Goal: Navigation & Orientation: Understand site structure

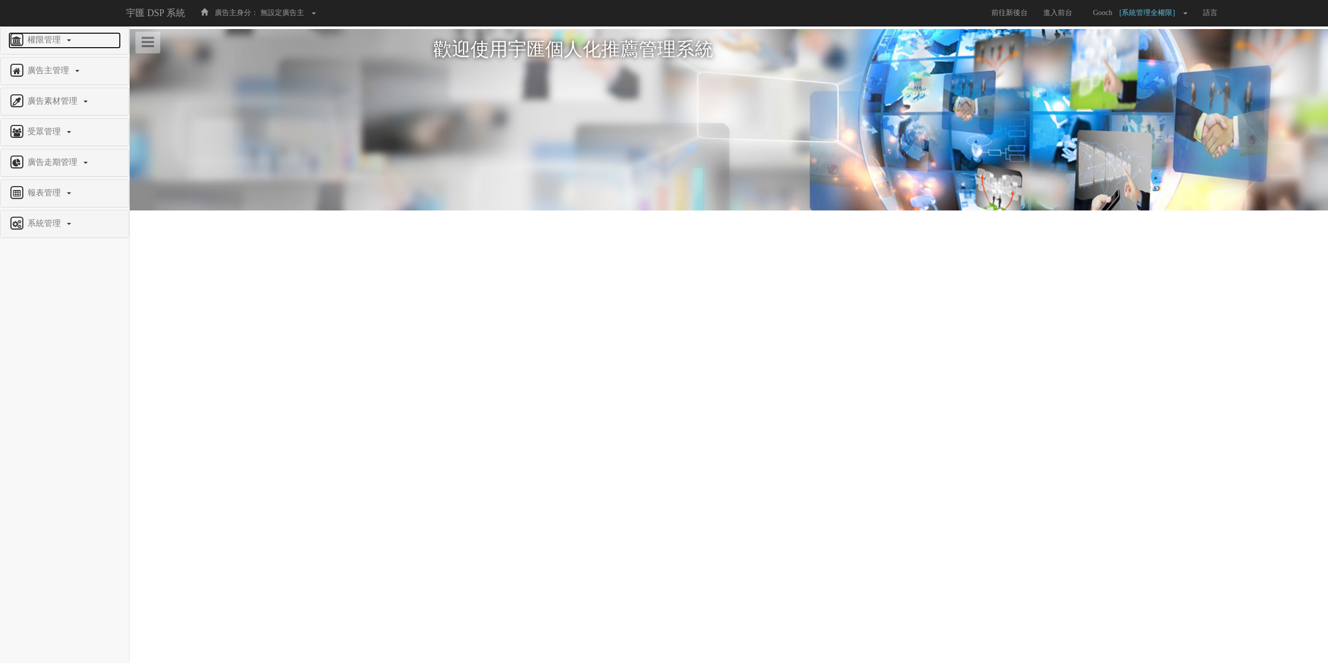
click at [33, 42] on span "權限管理" at bounding box center [45, 39] width 41 height 9
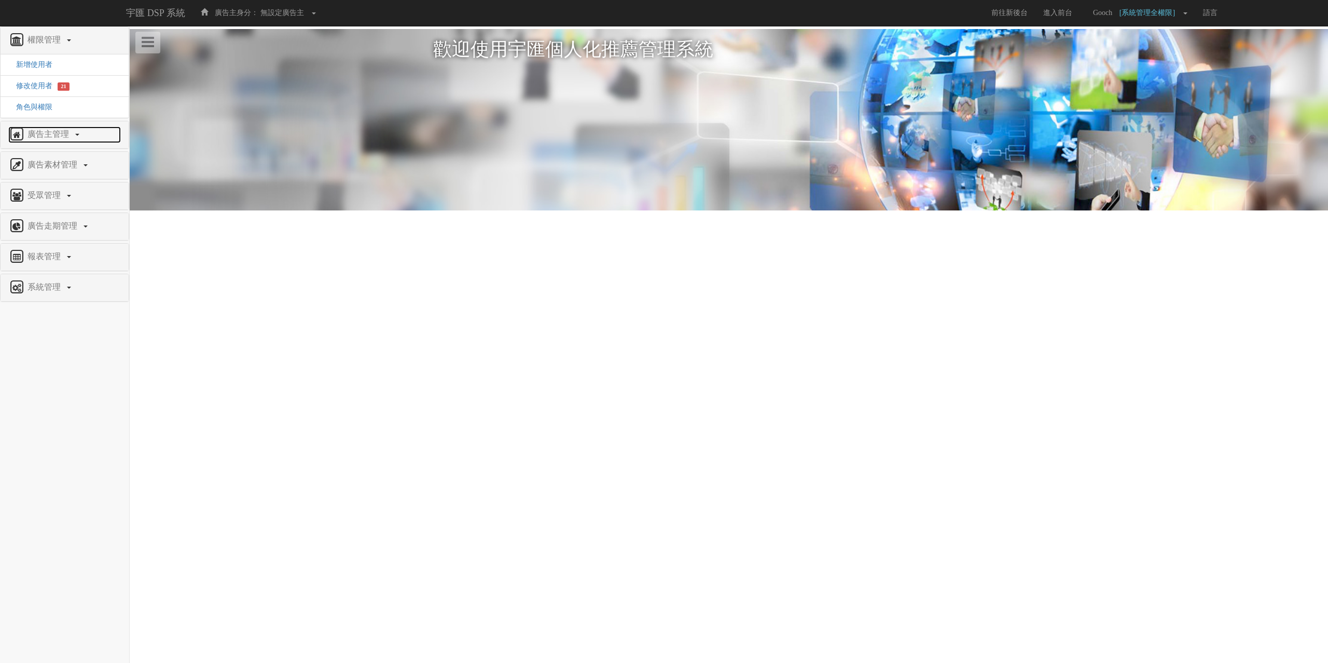
click at [40, 131] on span "廣告主管理" at bounding box center [49, 134] width 49 height 9
click at [39, 113] on span "修改廣告主" at bounding box center [30, 117] width 44 height 8
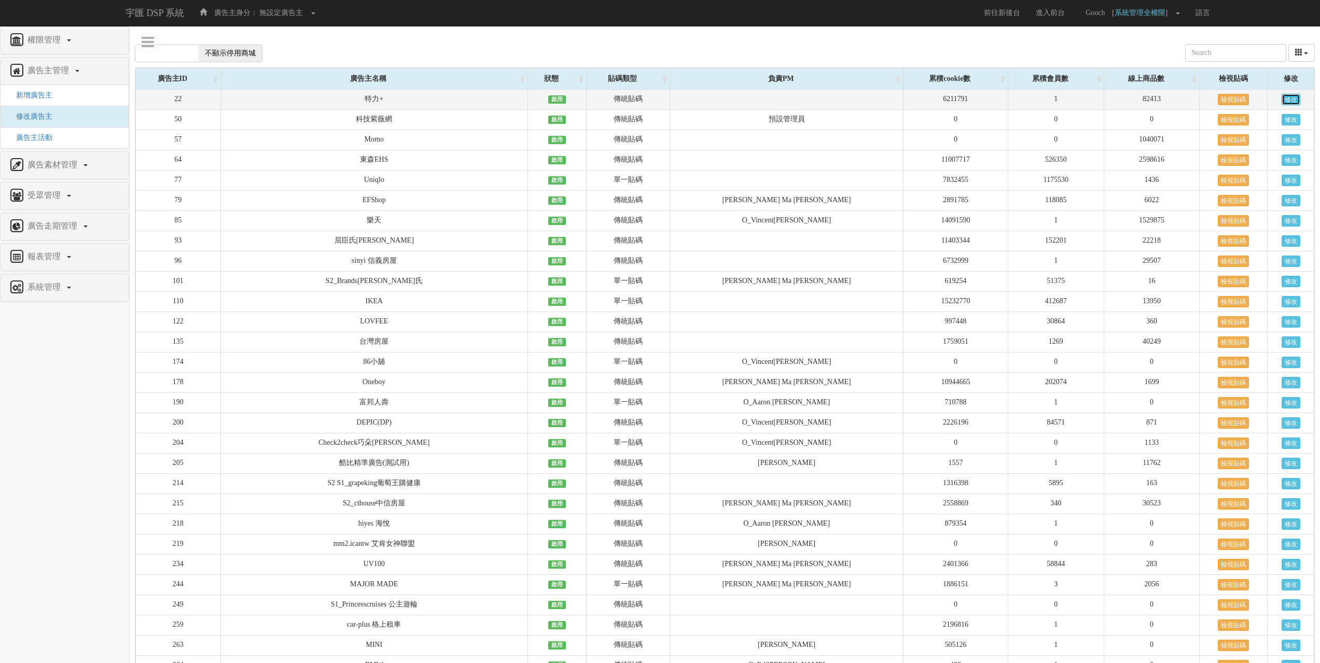
click at [1293, 97] on link "修改" at bounding box center [1290, 99] width 19 height 11
click at [37, 260] on span "報表管理" at bounding box center [45, 256] width 41 height 9
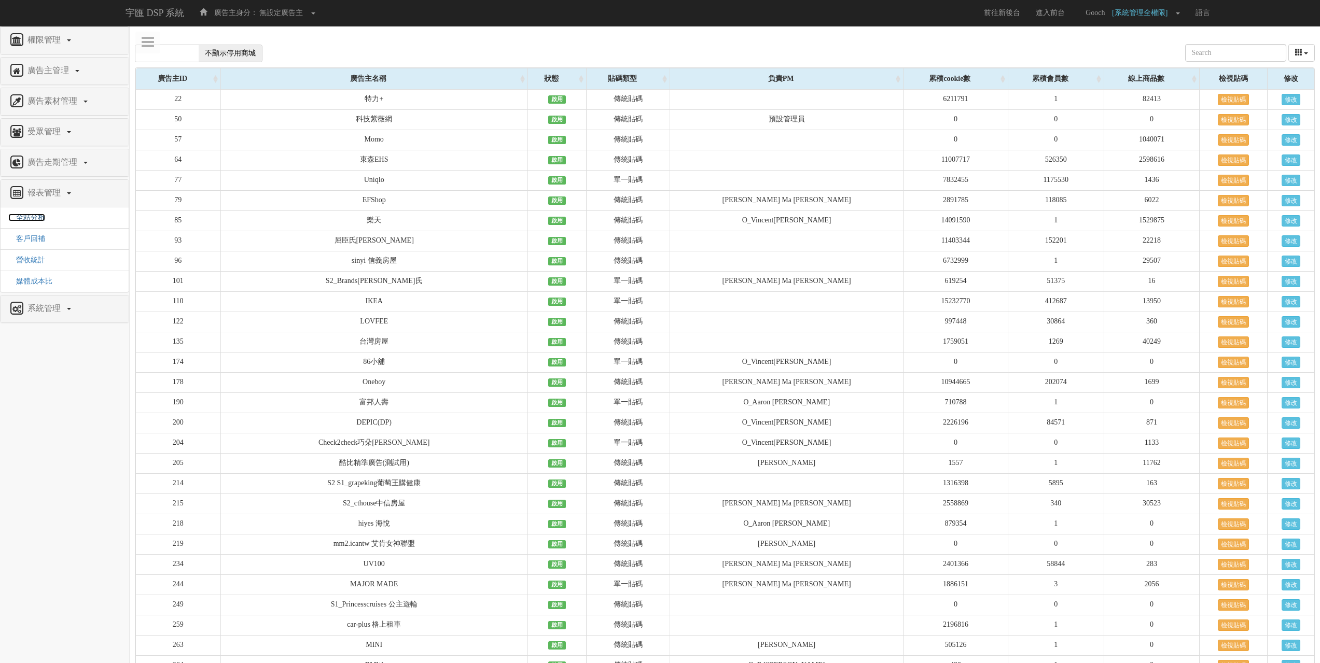
click at [42, 219] on span "全站分析" at bounding box center [26, 218] width 37 height 8
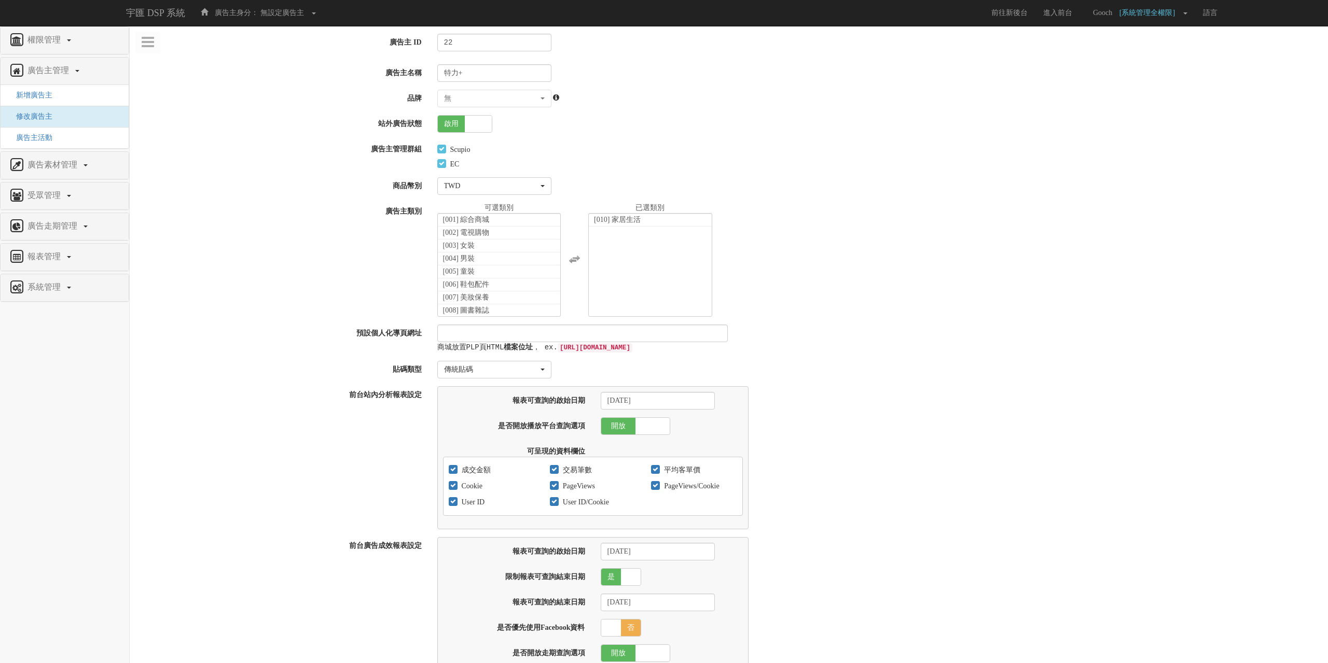
select select
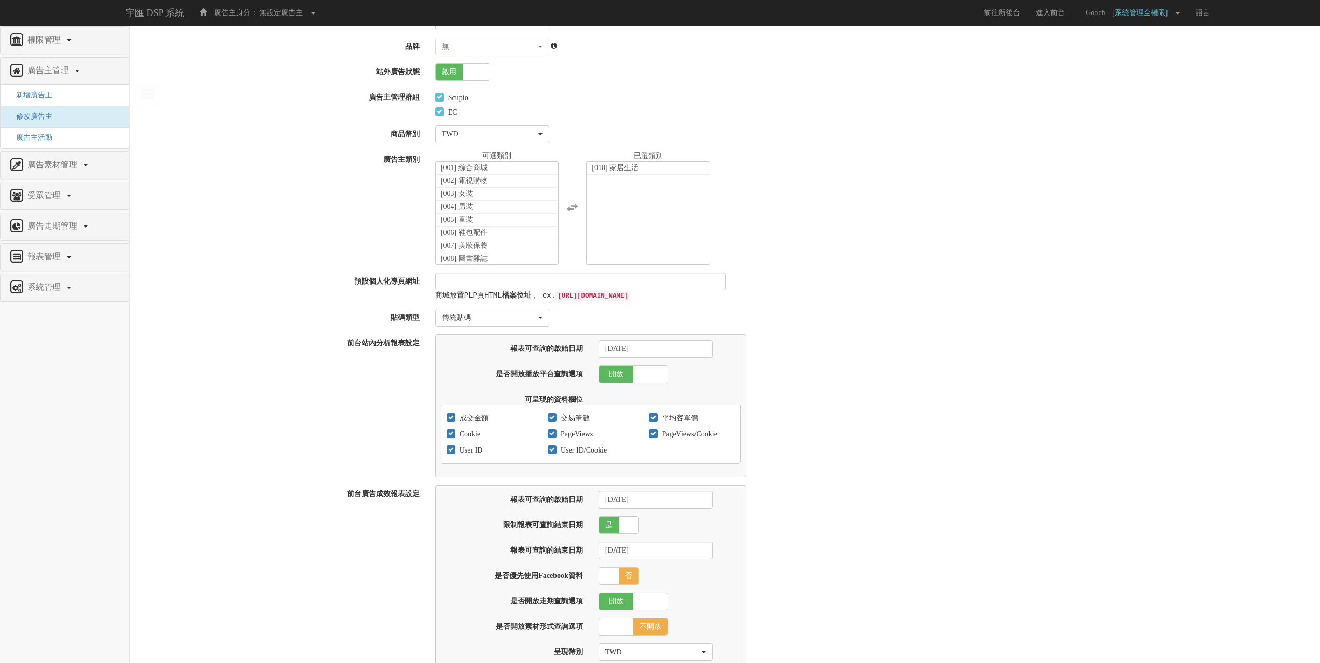
scroll to position [104, 0]
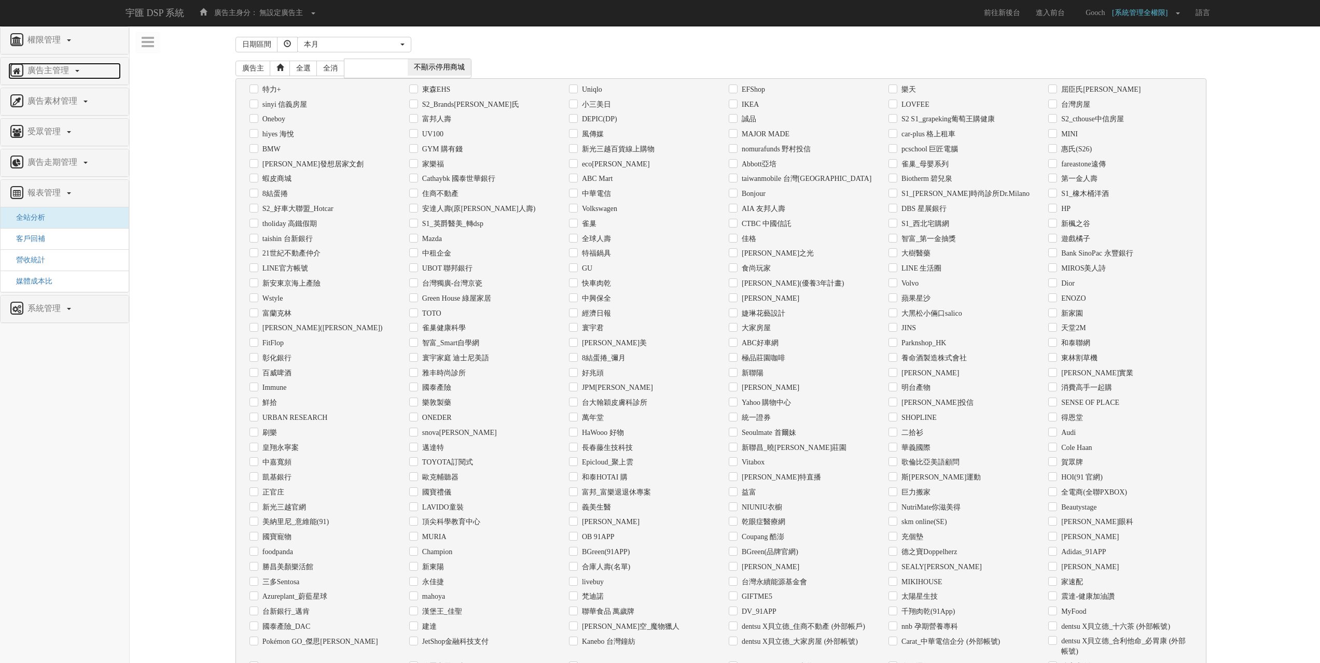
click at [21, 65] on icon at bounding box center [16, 71] width 17 height 17
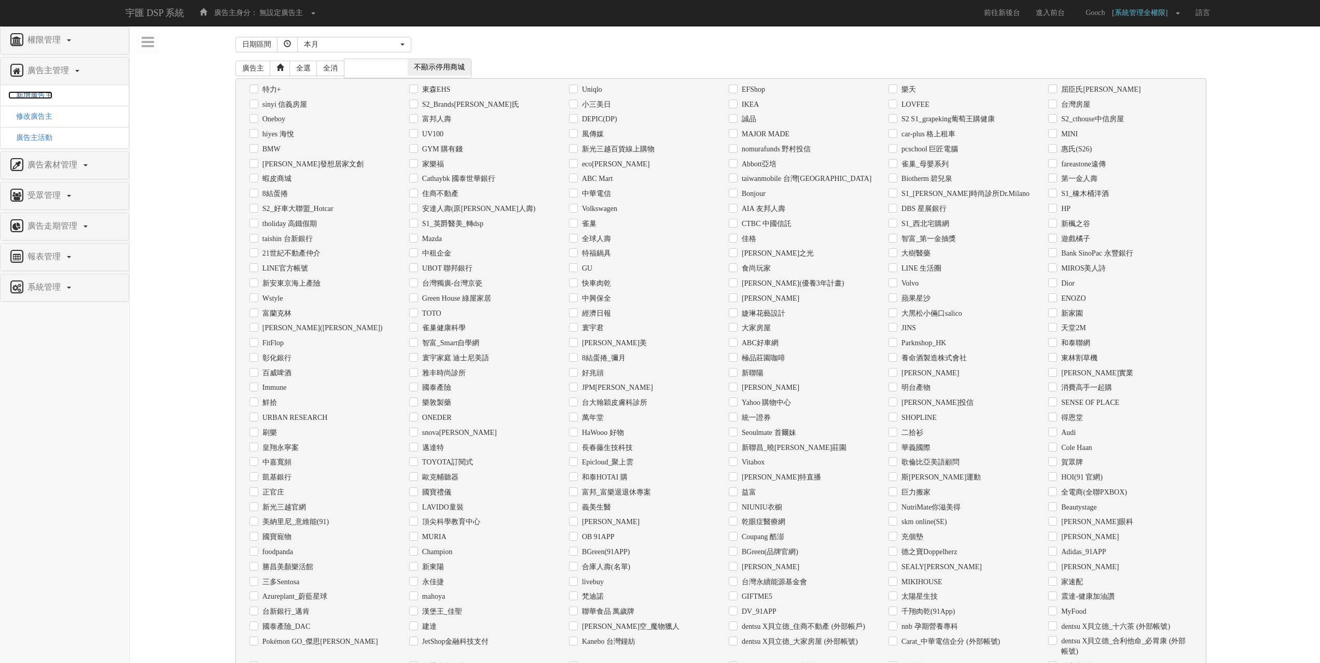
click at [45, 99] on span "新增廣告主" at bounding box center [30, 95] width 44 height 8
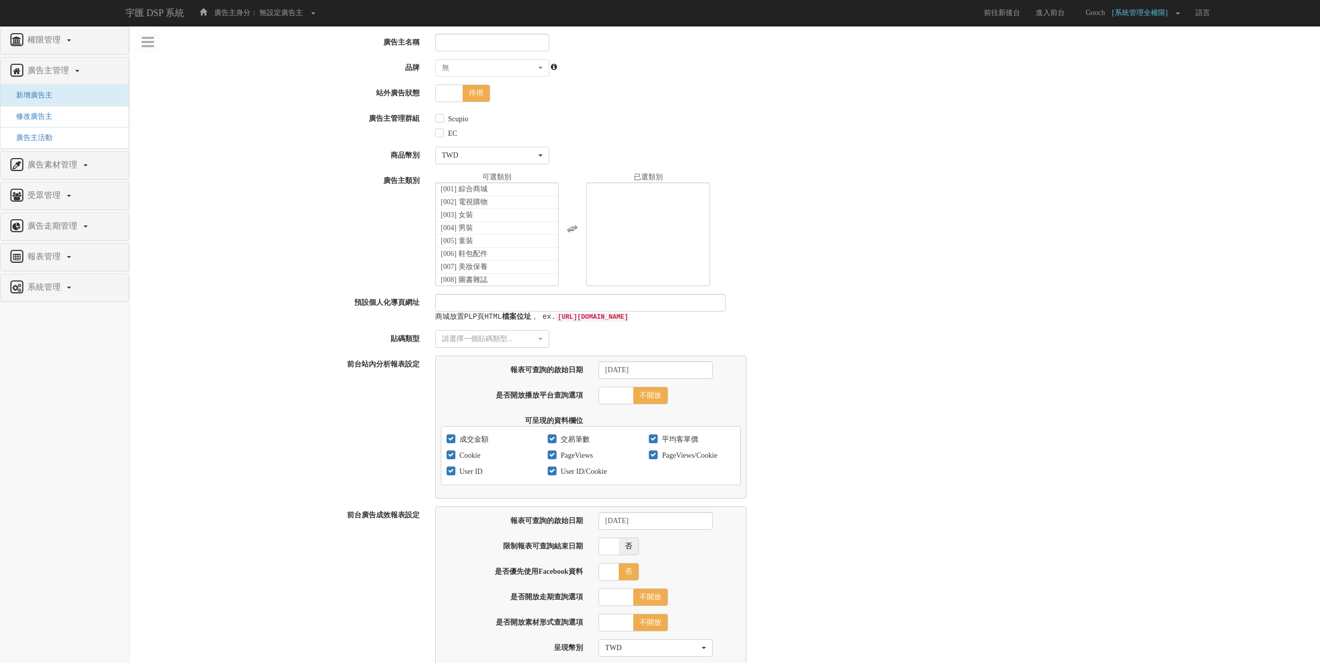
select select
click at [61, 230] on span "廣告走期管理" at bounding box center [54, 225] width 58 height 9
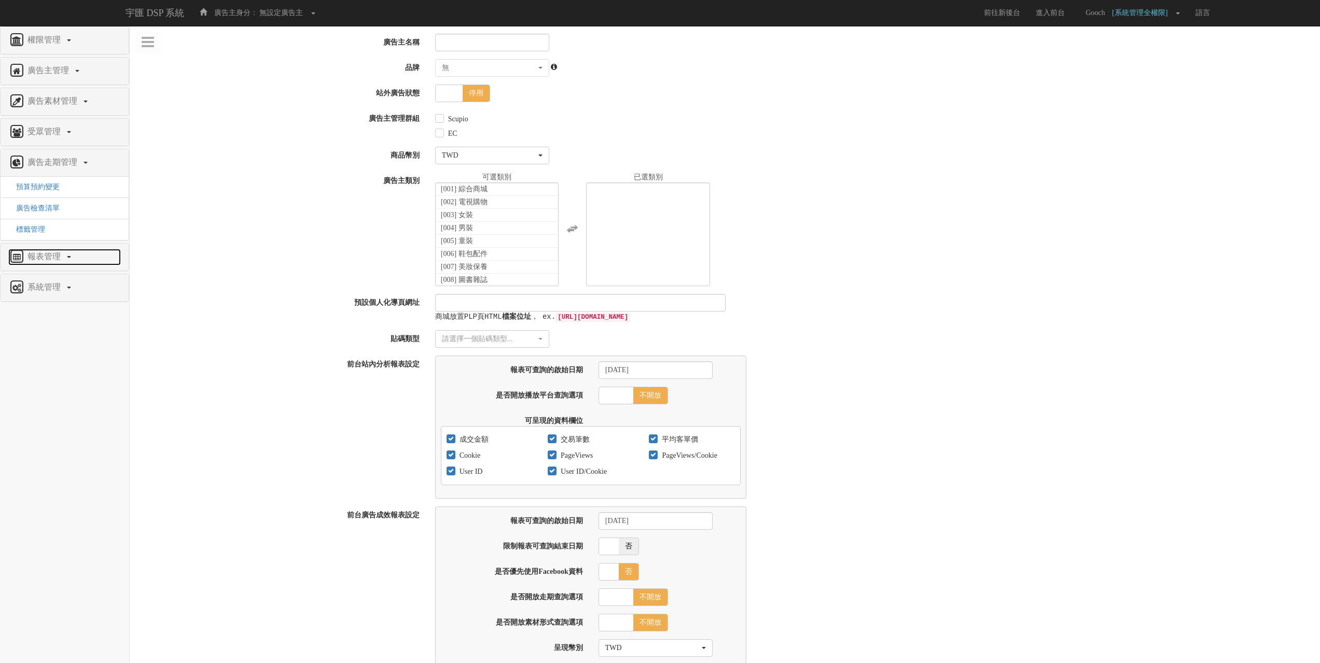
click at [40, 260] on span "報表管理" at bounding box center [45, 256] width 41 height 9
click at [36, 217] on span "全站分析" at bounding box center [26, 218] width 37 height 8
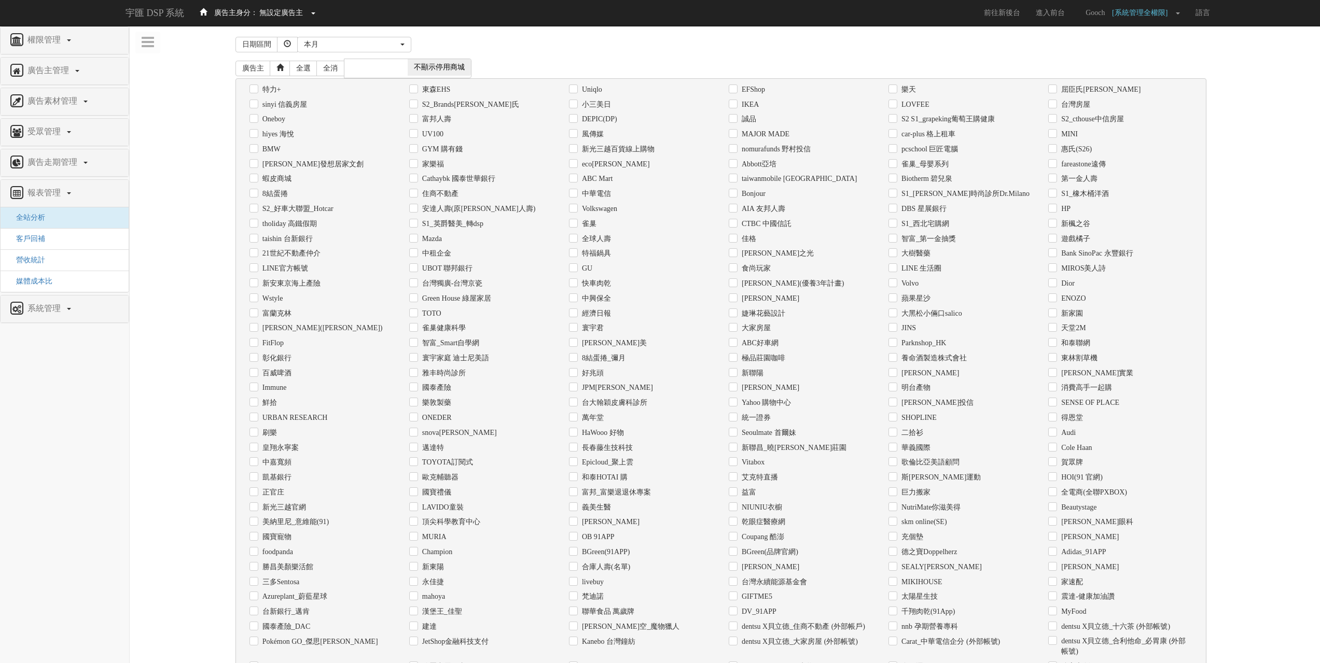
click at [310, 13] on span "廣告主身分： 無設定廣告主" at bounding box center [259, 13] width 101 height 8
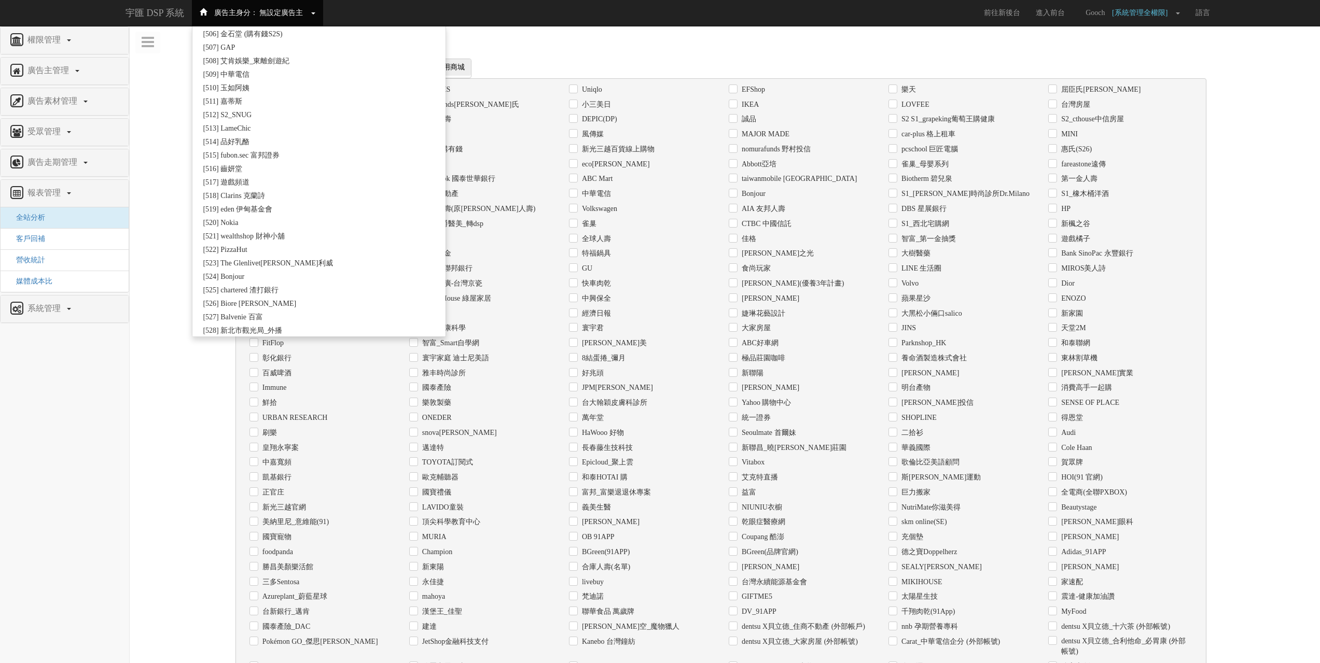
scroll to position [7053, 0]
click at [38, 264] on span "營收統計" at bounding box center [26, 260] width 37 height 8
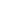
select select
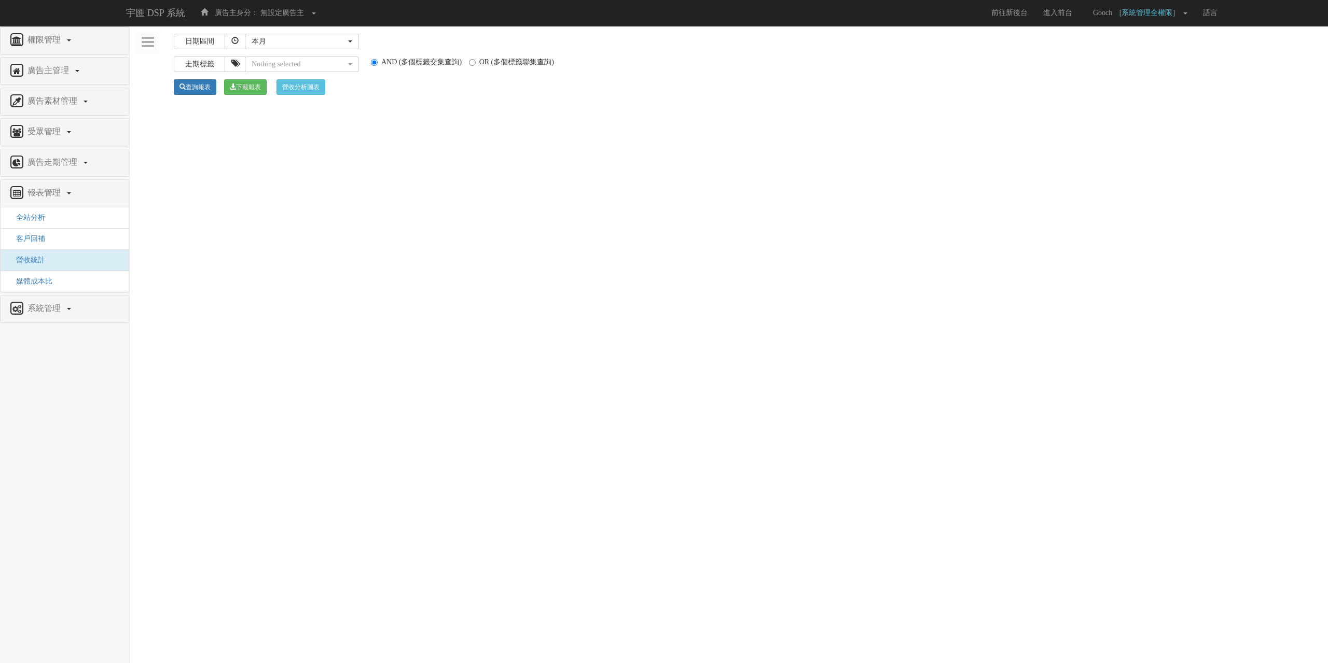
select select
click at [76, 43] on link "權限管理" at bounding box center [64, 40] width 113 height 17
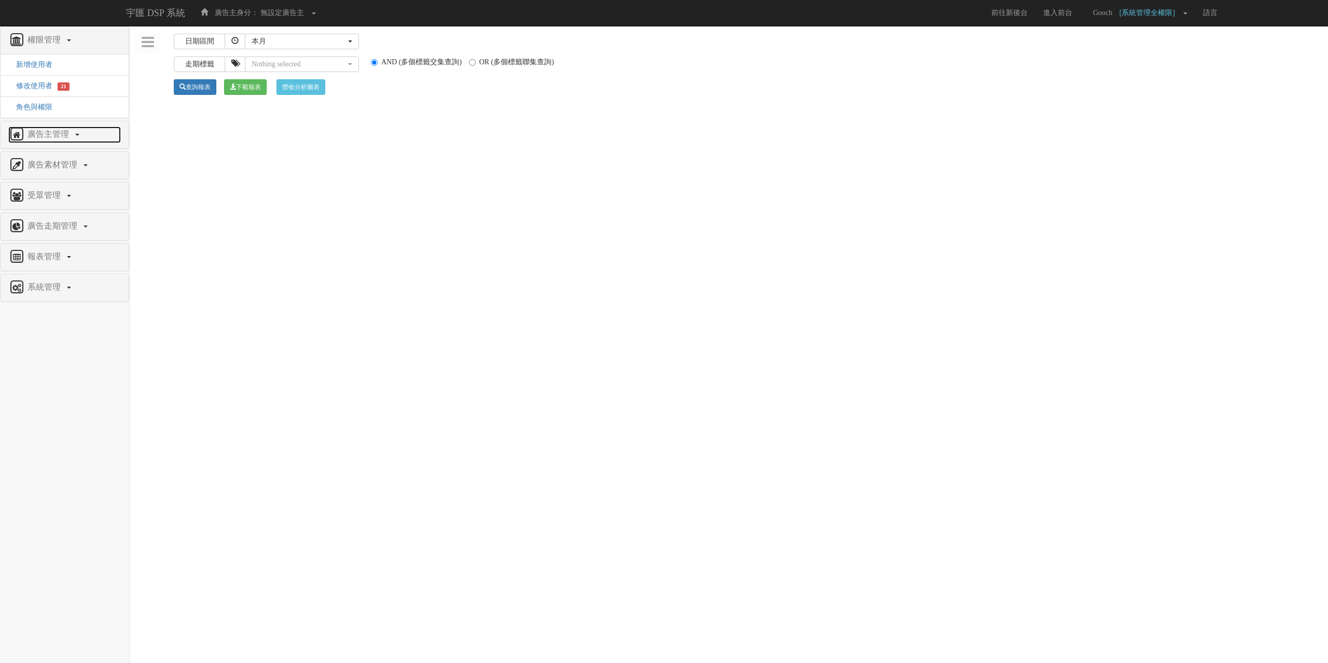
click at [78, 134] on span at bounding box center [77, 135] width 4 height 2
click at [86, 168] on link "廣告素材管理" at bounding box center [64, 165] width 113 height 17
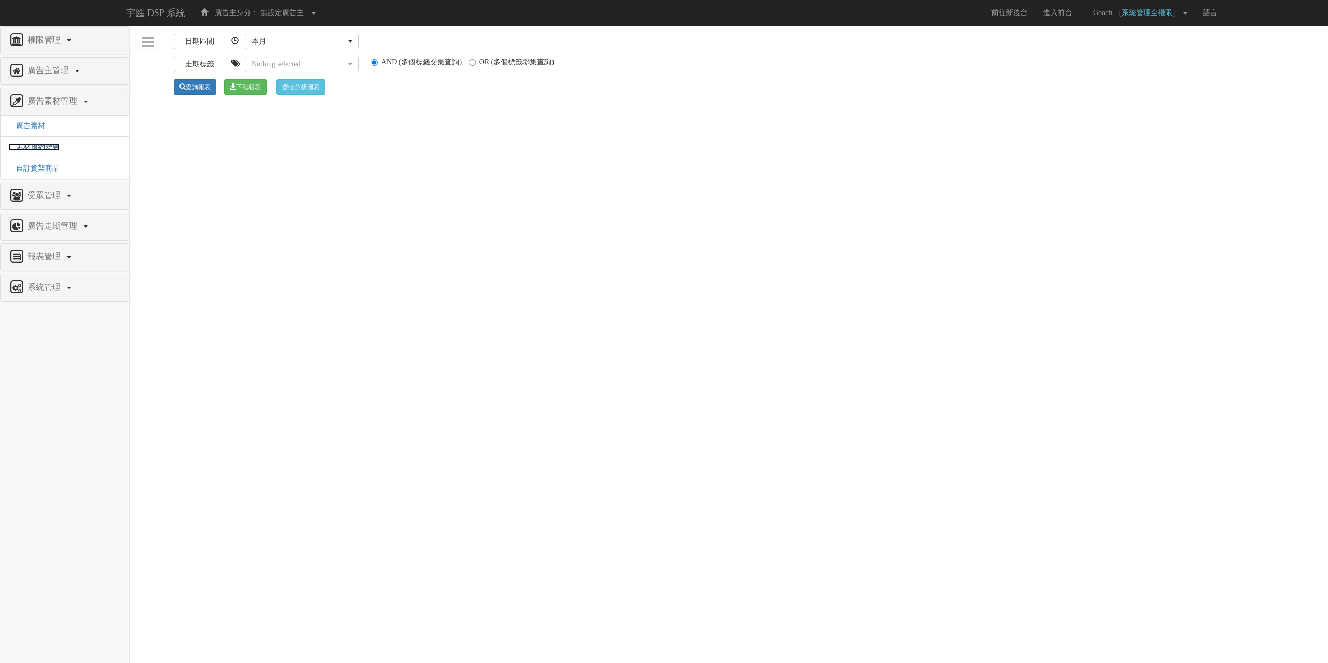
click at [58, 151] on span "素材預約變更" at bounding box center [33, 147] width 51 height 8
click at [72, 197] on link "受眾管理" at bounding box center [64, 196] width 113 height 17
click at [30, 160] on span "Ip 群組" at bounding box center [23, 156] width 30 height 8
click at [62, 186] on span "廣告走期管理" at bounding box center [54, 183] width 58 height 9
click at [43, 191] on span "預算預約變更" at bounding box center [33, 187] width 51 height 8
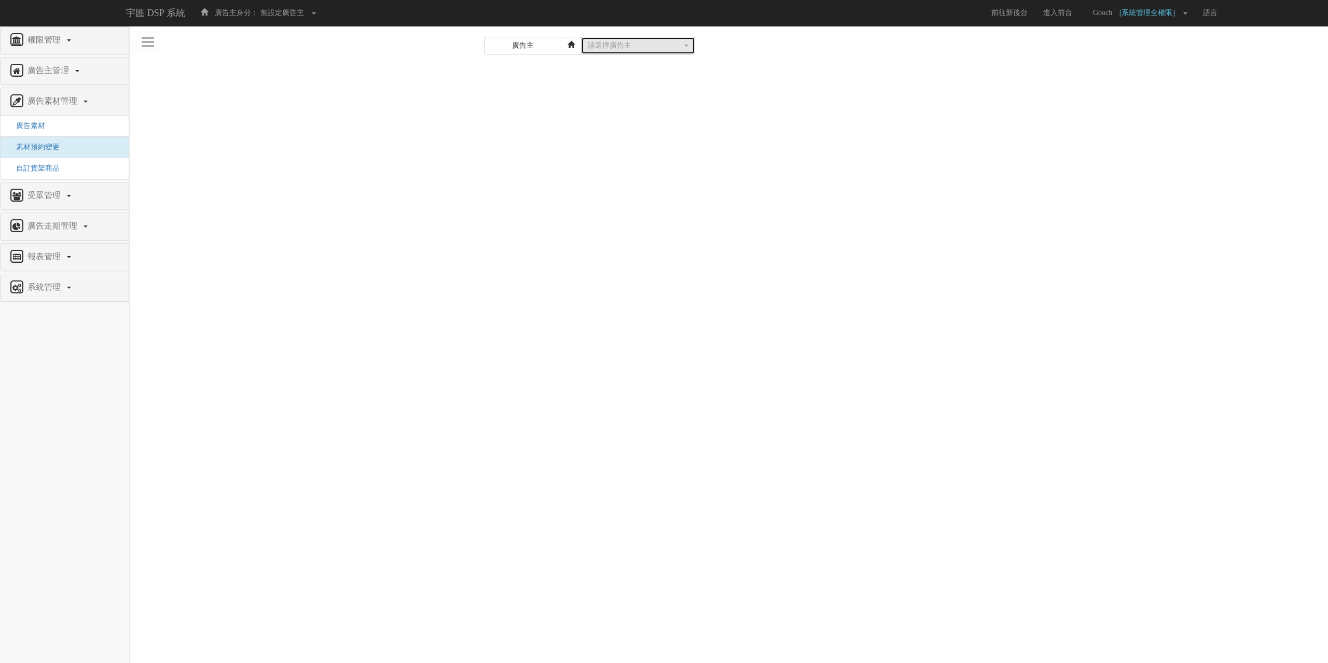
click at [654, 44] on div "請選擇廣告主" at bounding box center [635, 45] width 94 height 10
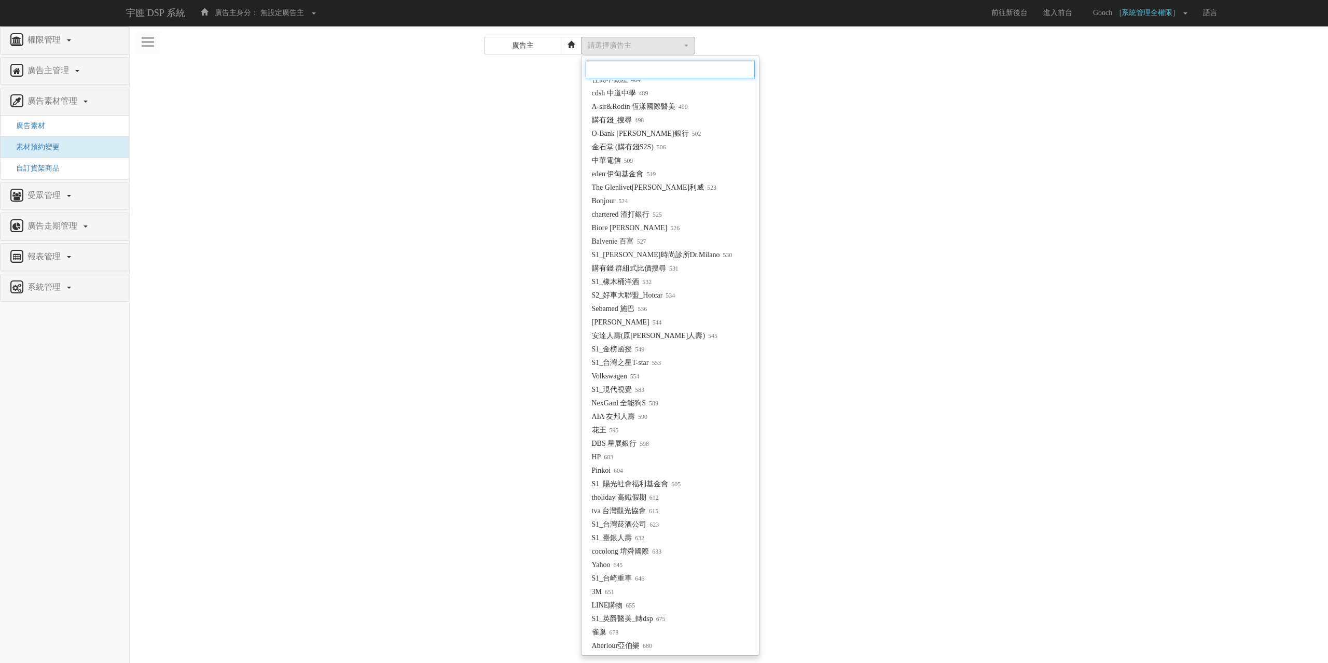
scroll to position [467, 0]
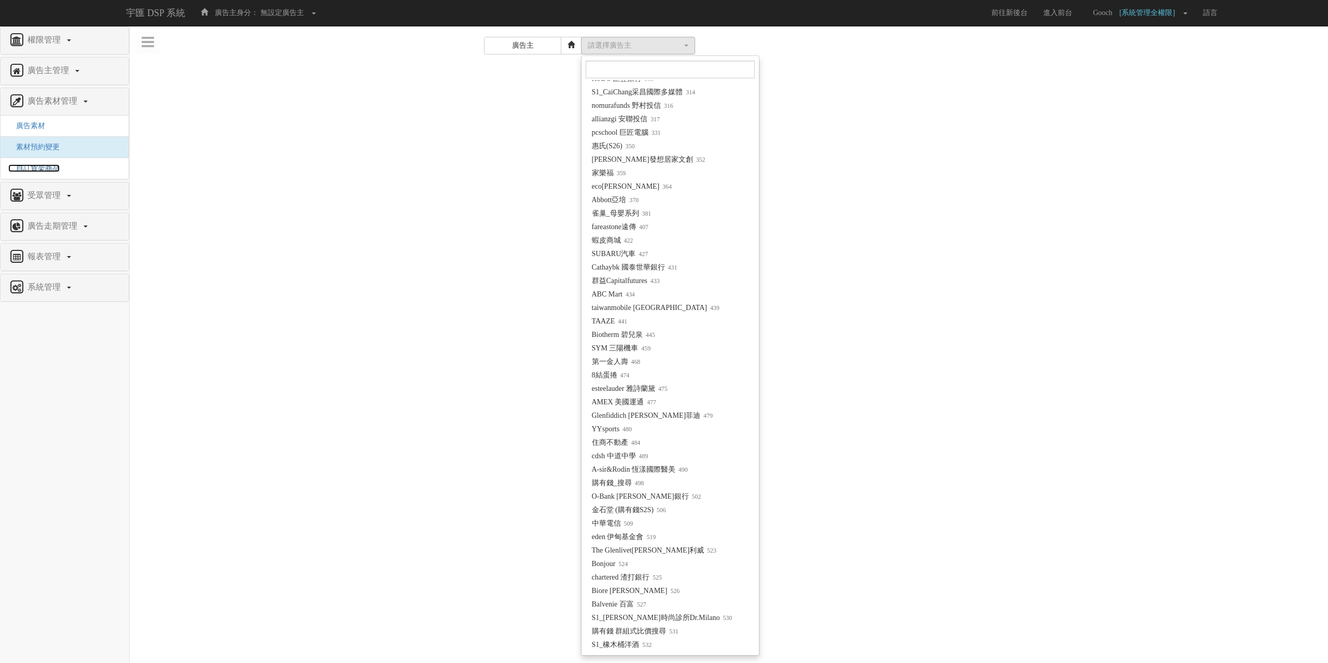
click at [58, 168] on span "自訂貨架商品" at bounding box center [33, 168] width 51 height 8
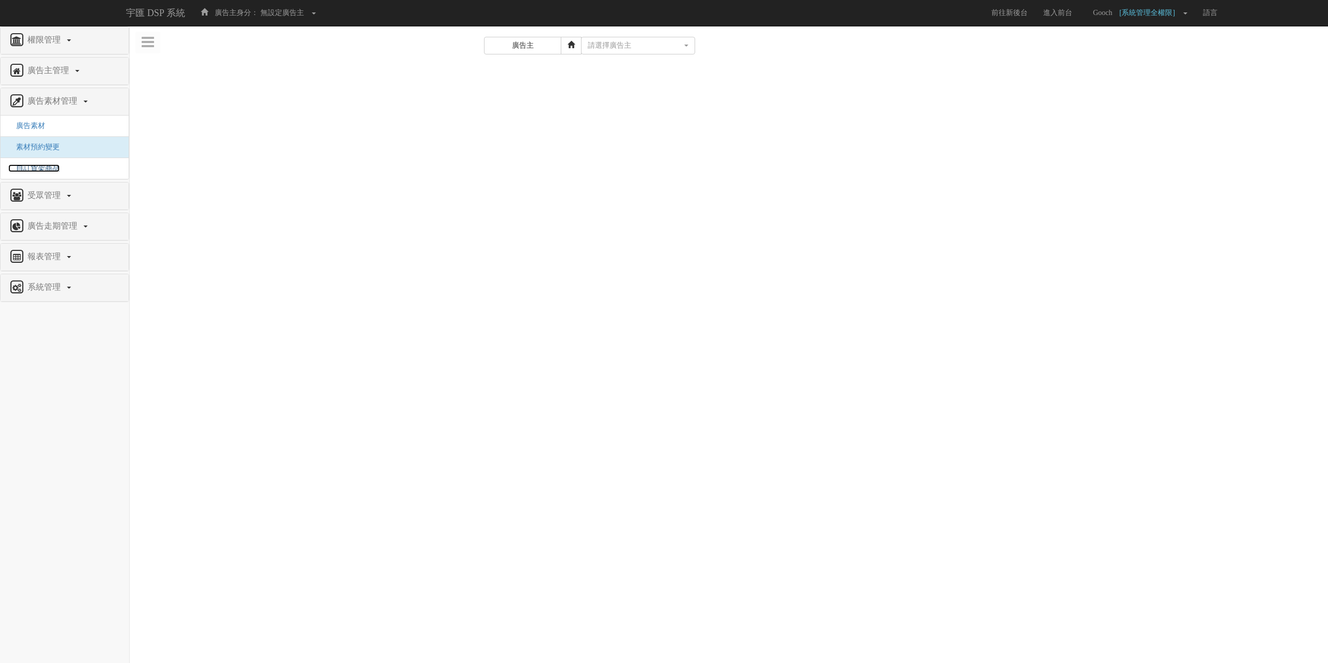
scroll to position [0, 0]
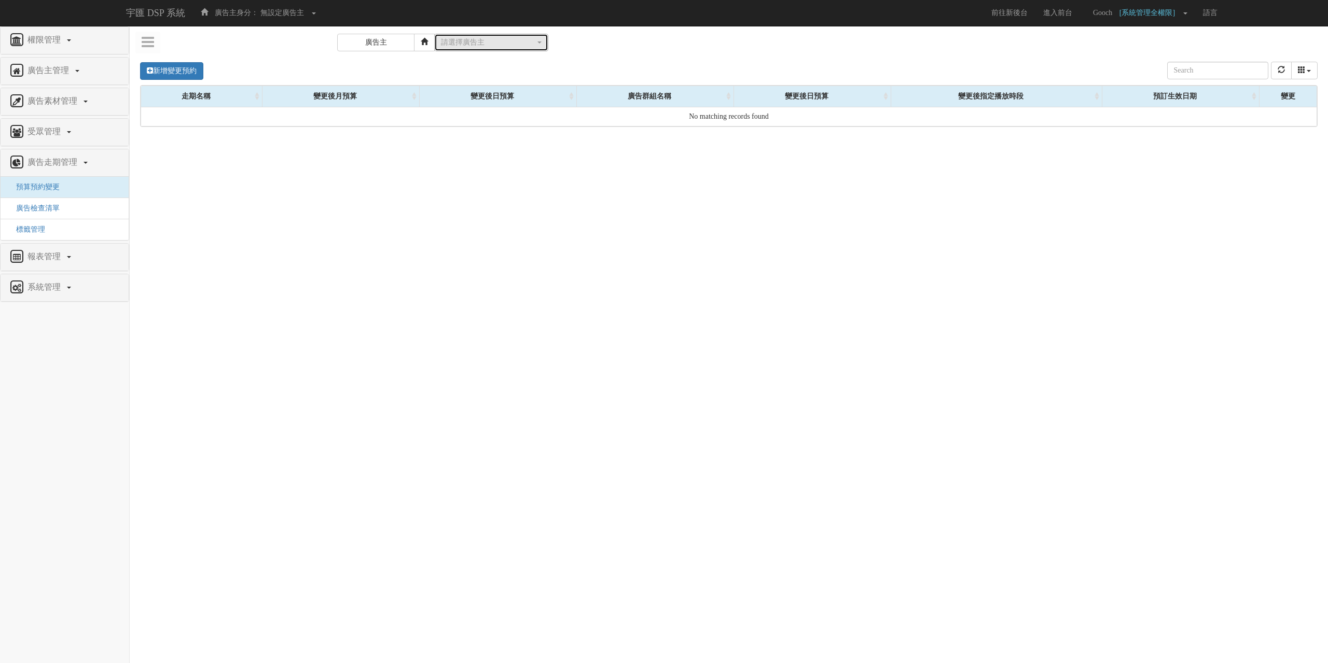
click at [505, 48] on button "請選擇廣告主" at bounding box center [491, 43] width 114 height 18
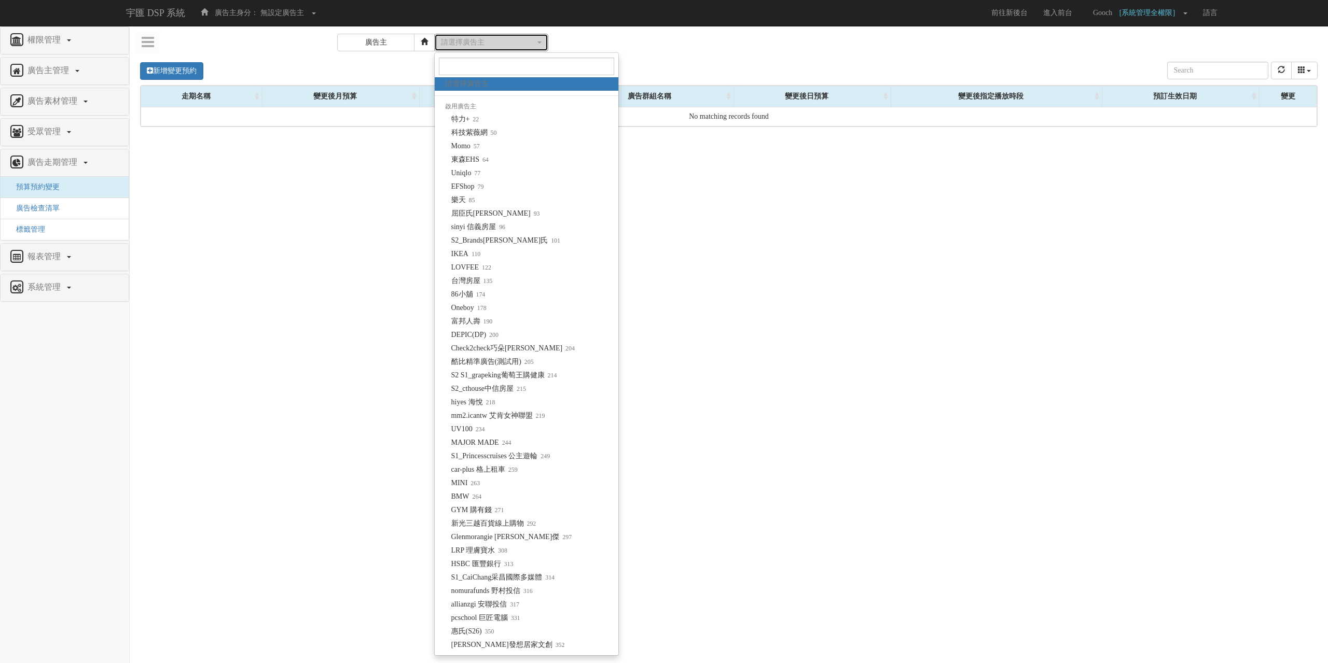
click at [505, 48] on button "請選擇廣告主" at bounding box center [491, 43] width 114 height 18
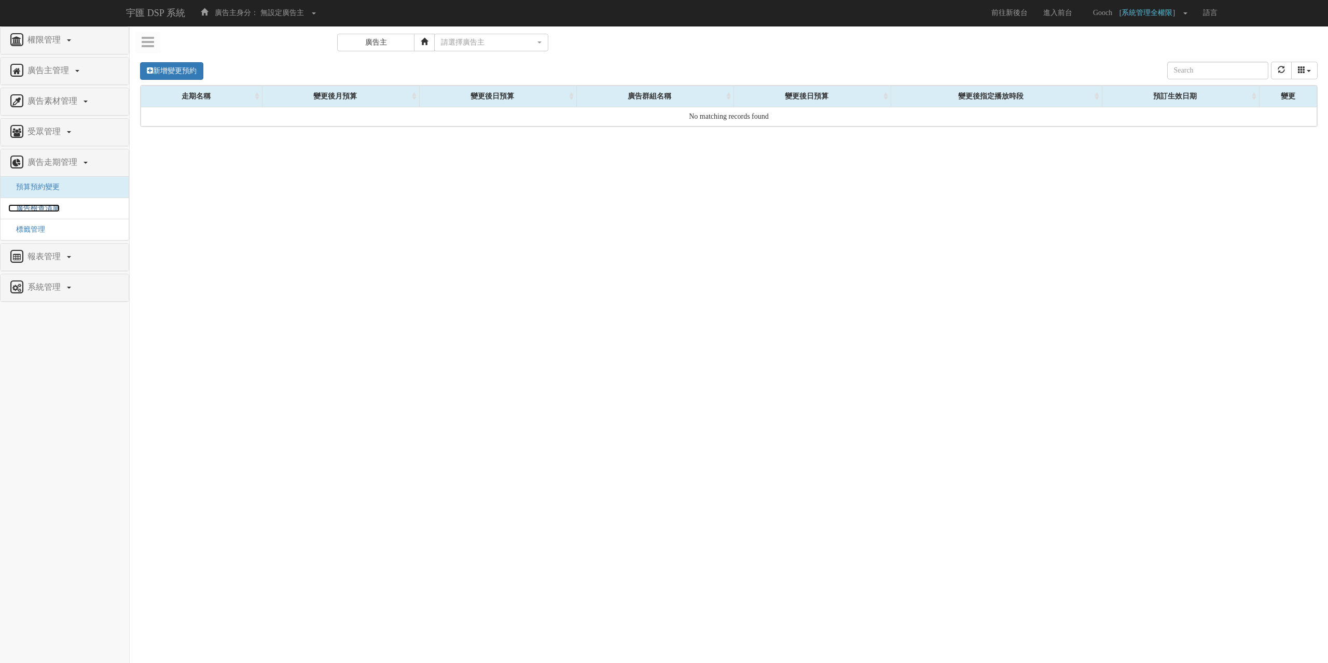
click at [53, 208] on span "廣告檢查清單" at bounding box center [33, 208] width 51 height 8
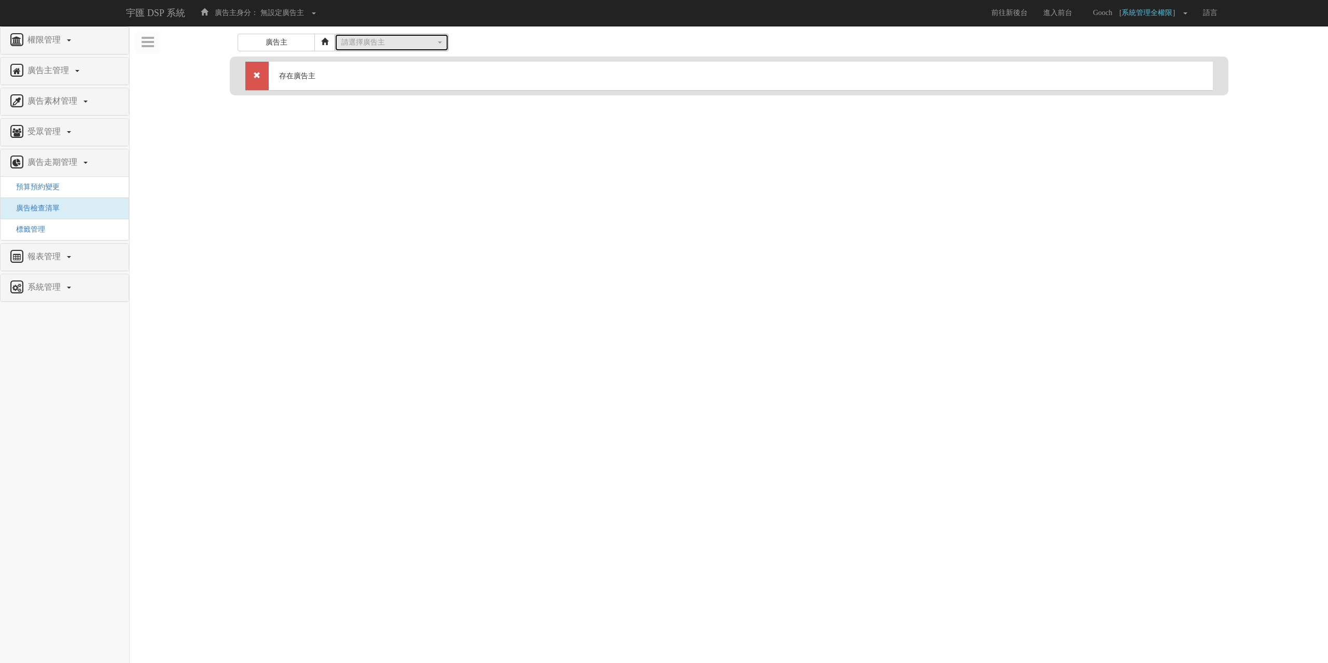
click at [407, 46] on div "請選擇廣告主" at bounding box center [388, 42] width 94 height 10
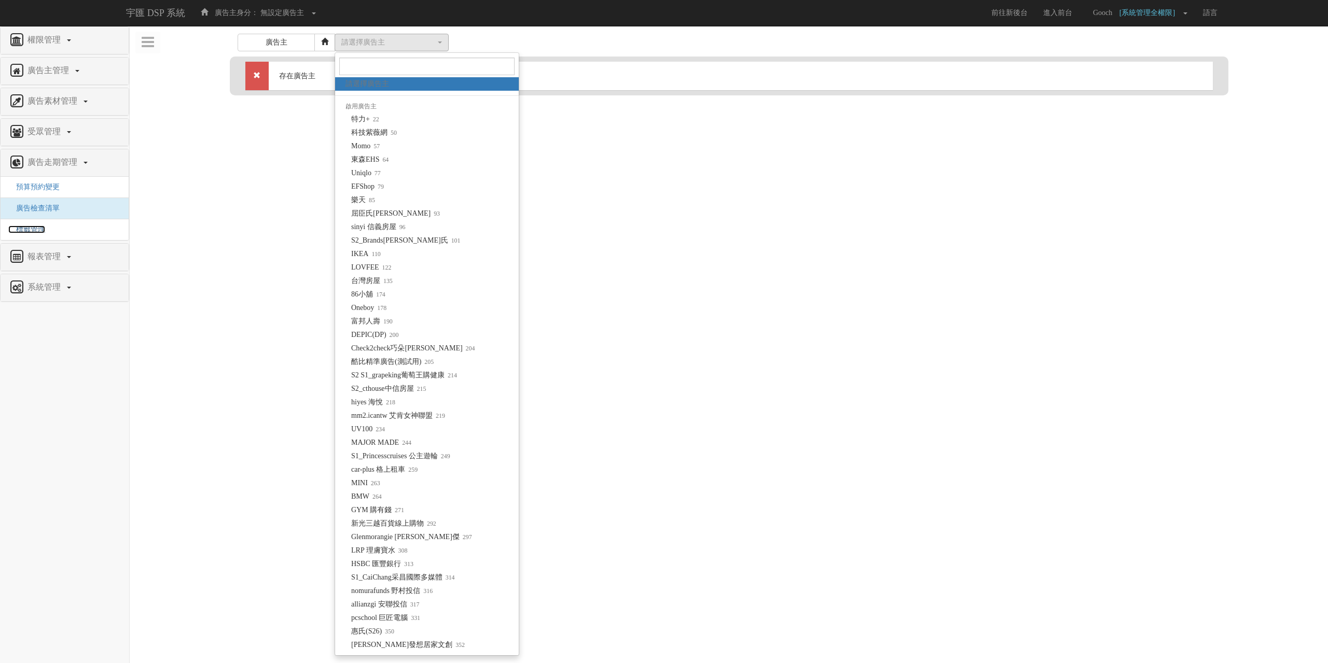
click at [28, 231] on span "標籤管理" at bounding box center [26, 230] width 37 height 8
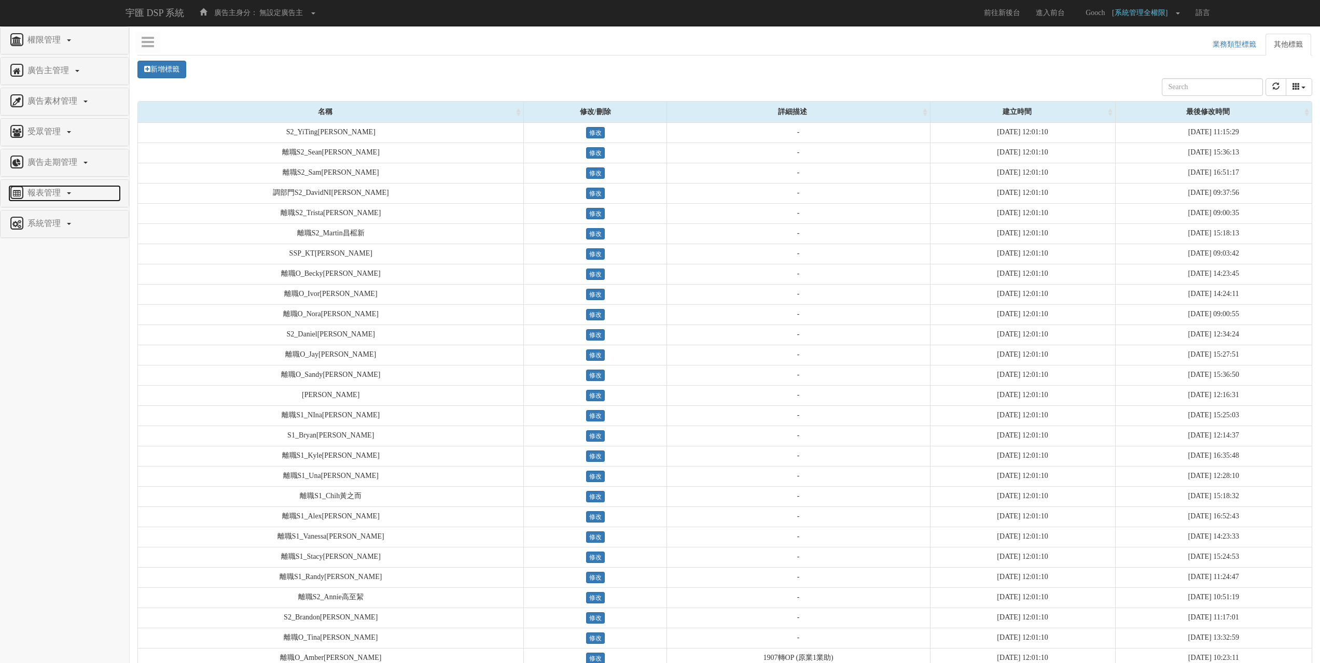
click at [63, 194] on span "報表管理" at bounding box center [45, 192] width 41 height 9
click at [42, 242] on span "客戶回補" at bounding box center [26, 239] width 37 height 8
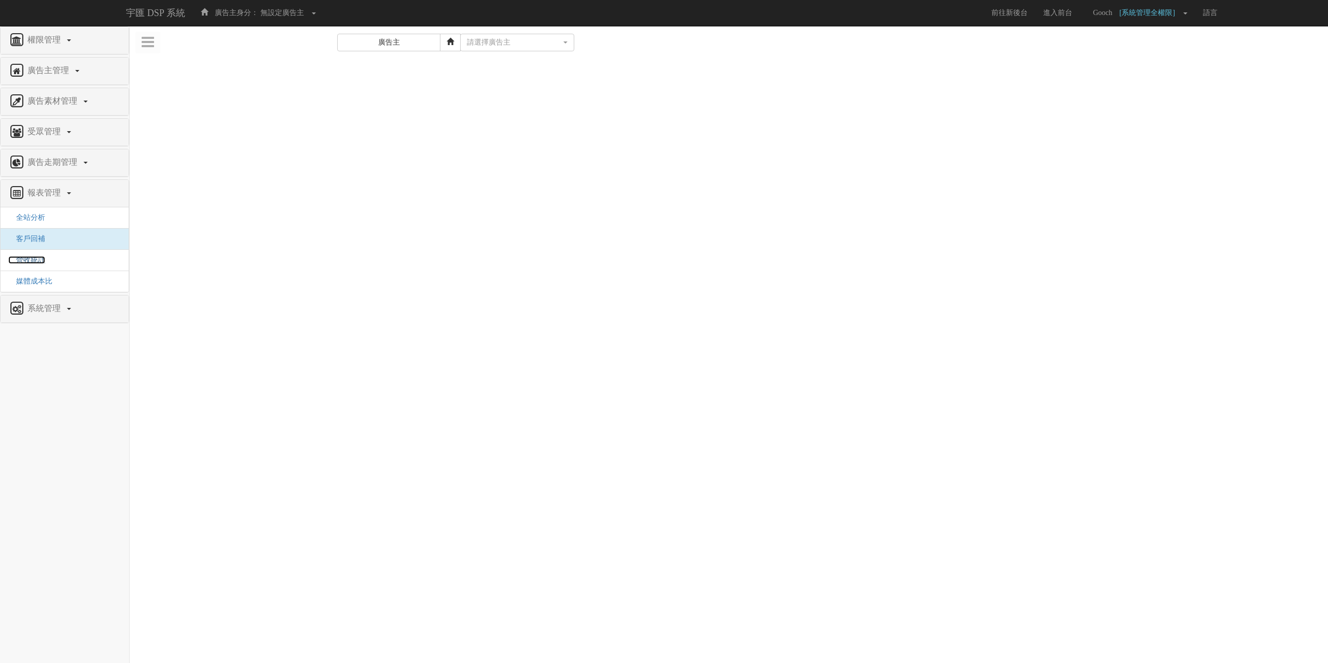
click at [39, 263] on span "營收統計" at bounding box center [26, 260] width 37 height 8
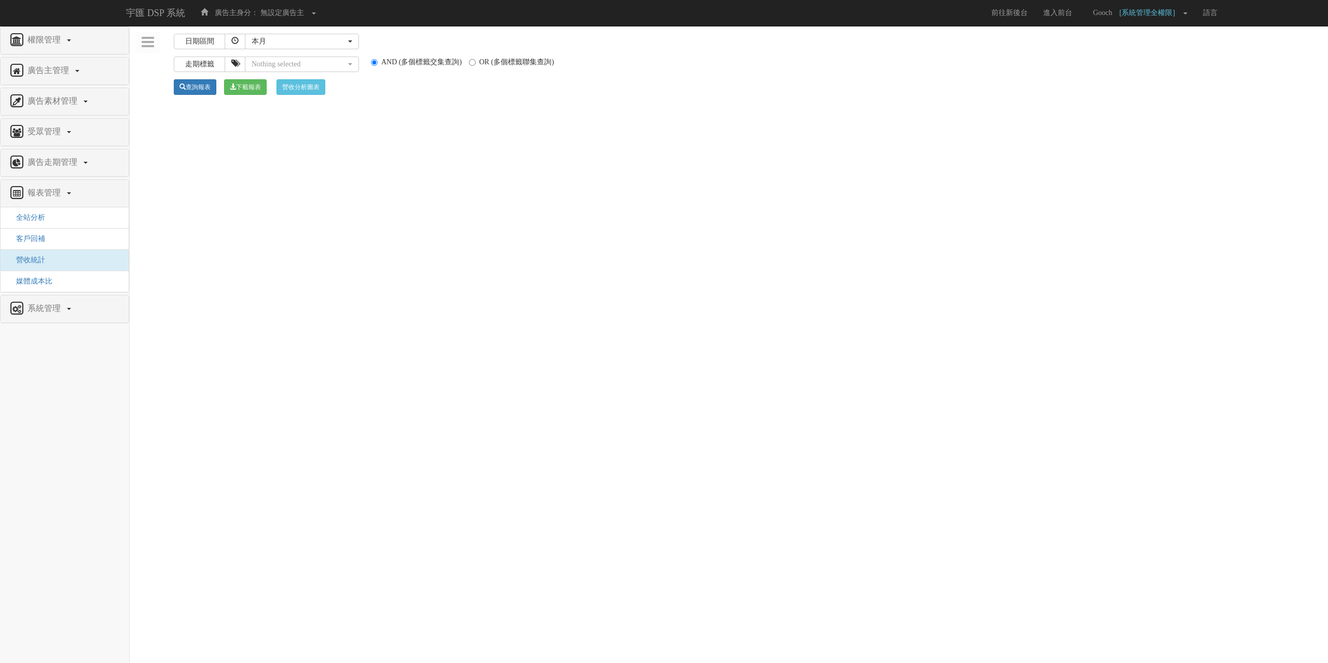
select select
click at [36, 283] on span "媒體成本比" at bounding box center [30, 281] width 44 height 8
click at [52, 310] on span "系統管理" at bounding box center [45, 308] width 41 height 9
click at [41, 252] on span "媒體流量開關" at bounding box center [33, 248] width 51 height 8
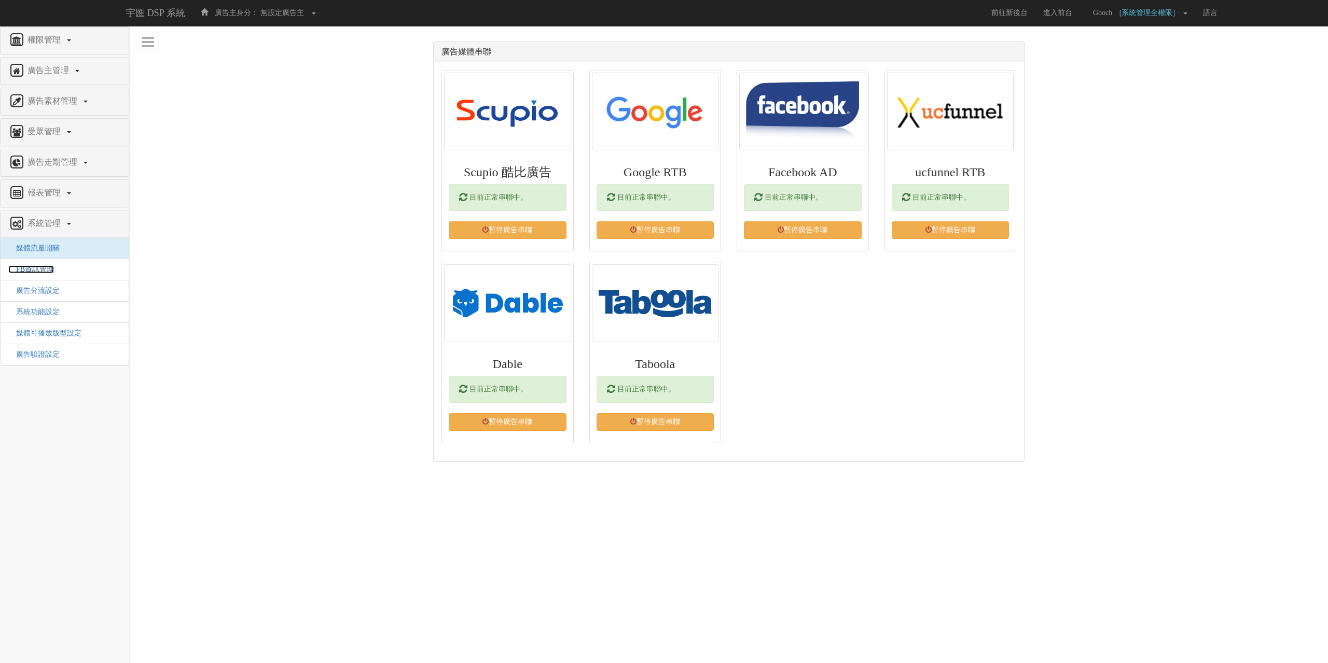
click at [31, 273] on span "FB資訊管理" at bounding box center [31, 270] width 46 height 8
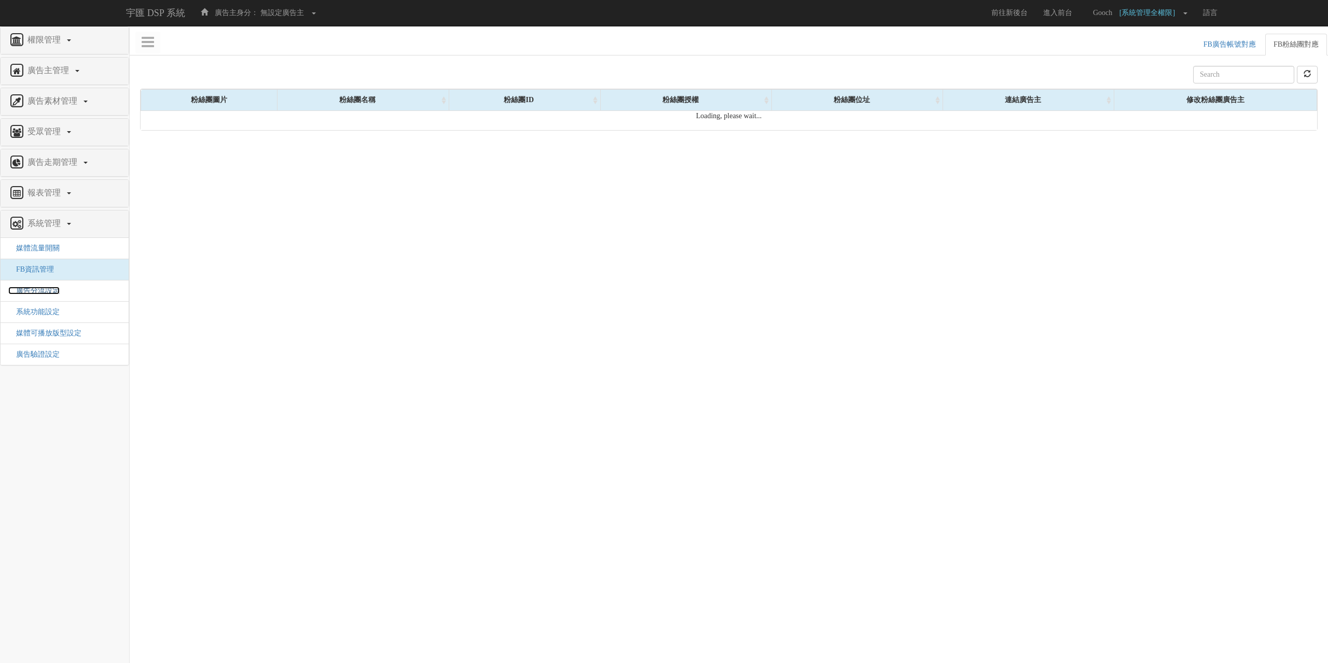
click at [36, 291] on span "廣告分流設定" at bounding box center [33, 291] width 51 height 8
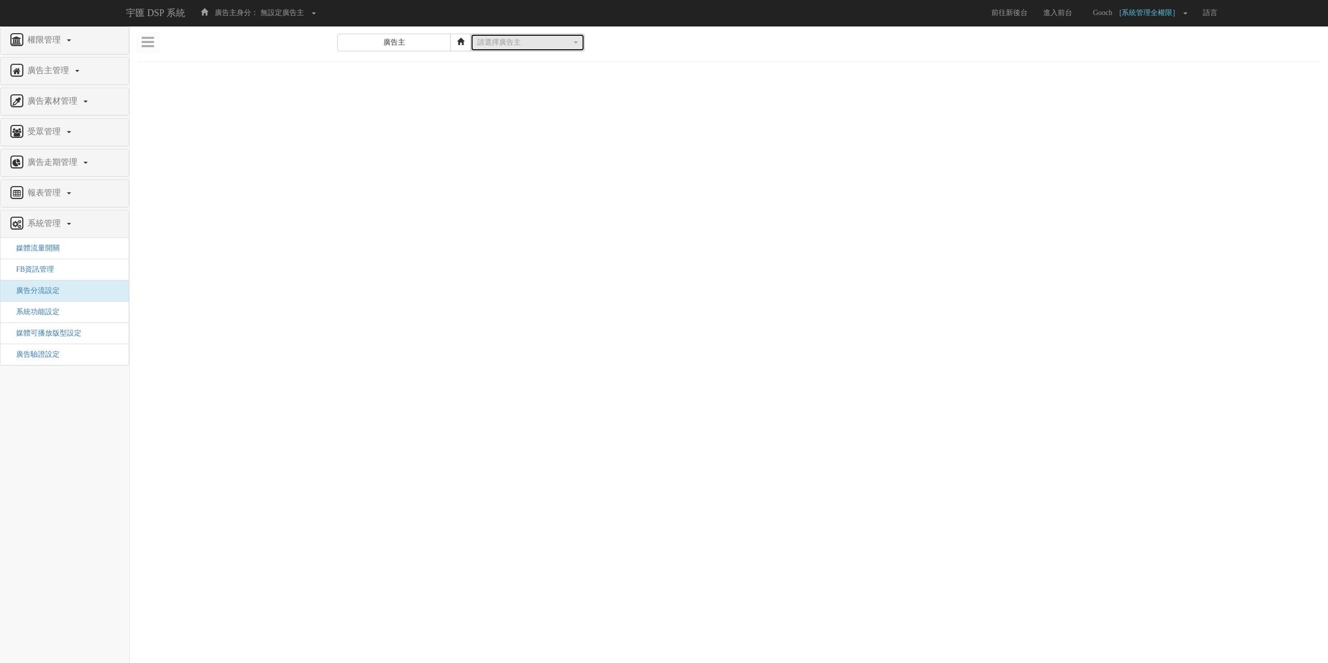
click at [494, 37] on button "請選擇廣告主" at bounding box center [527, 43] width 114 height 18
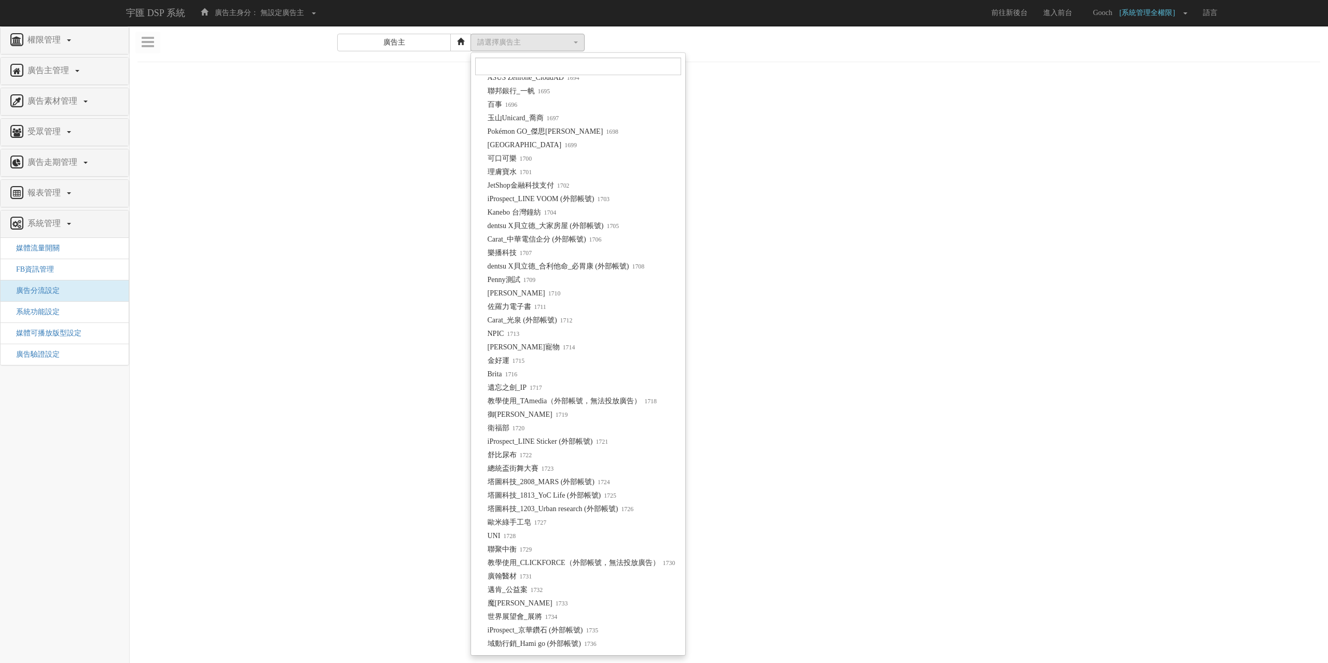
scroll to position [8615, 0]
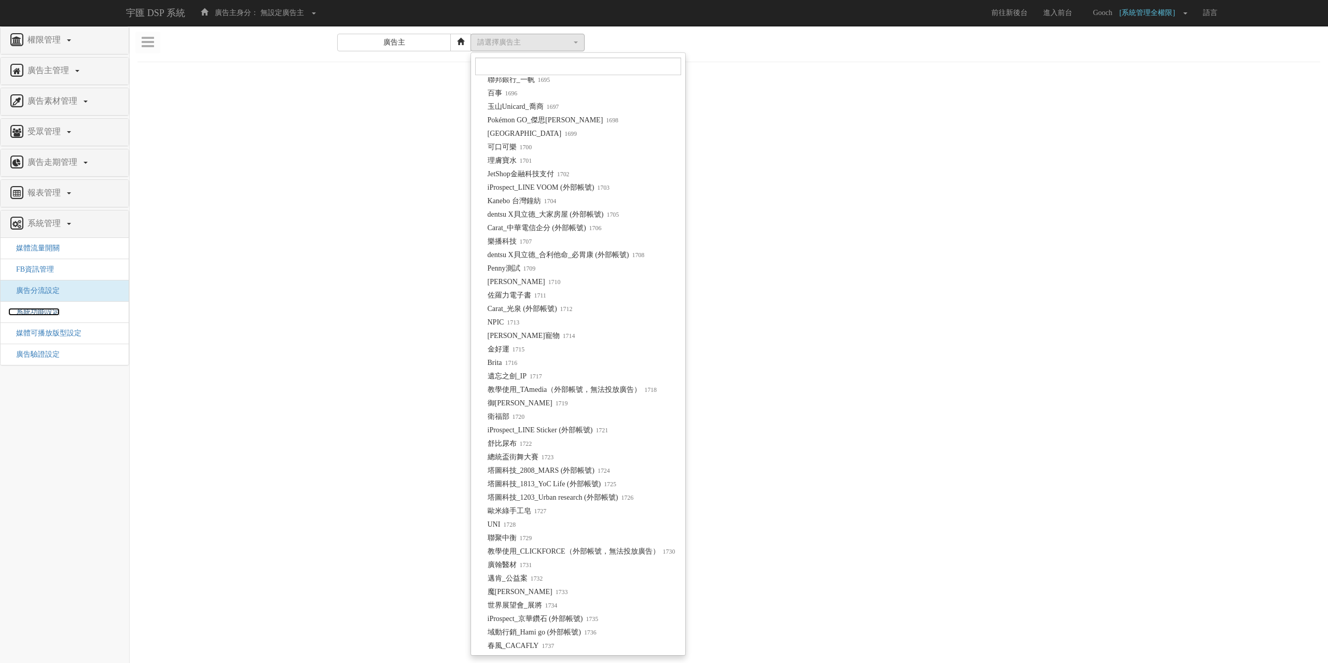
click at [31, 312] on span "系統功能設定" at bounding box center [33, 312] width 51 height 8
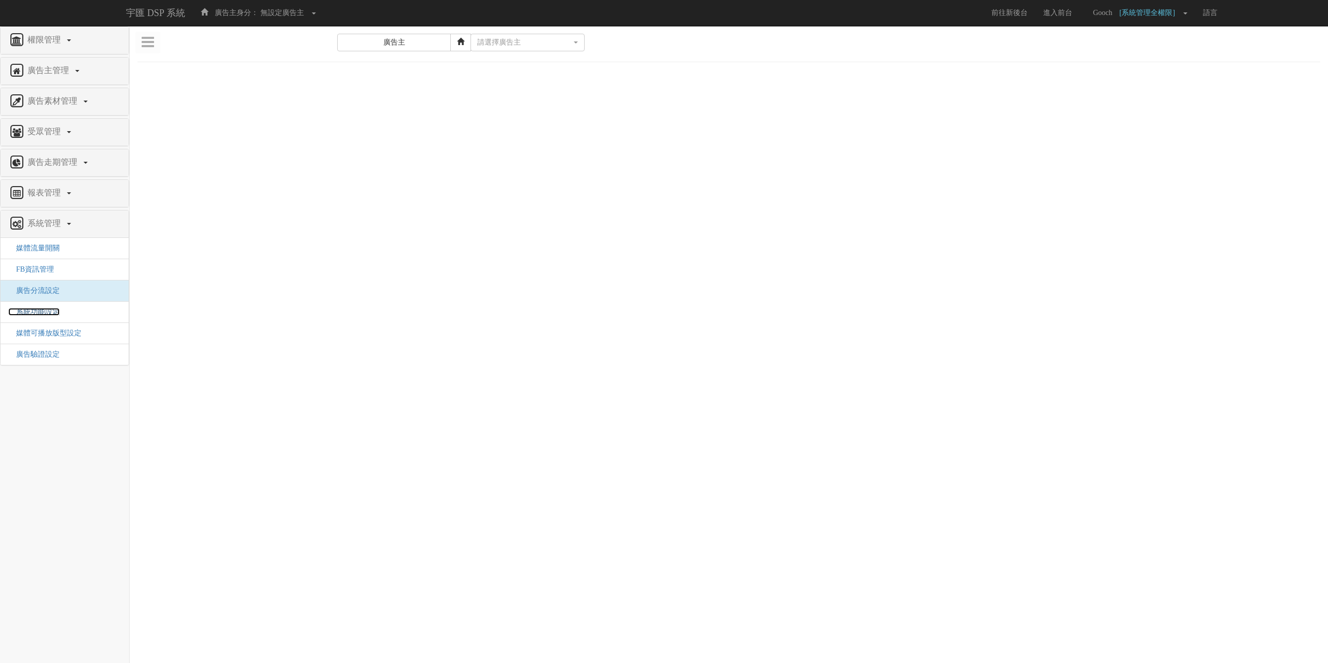
scroll to position [0, 0]
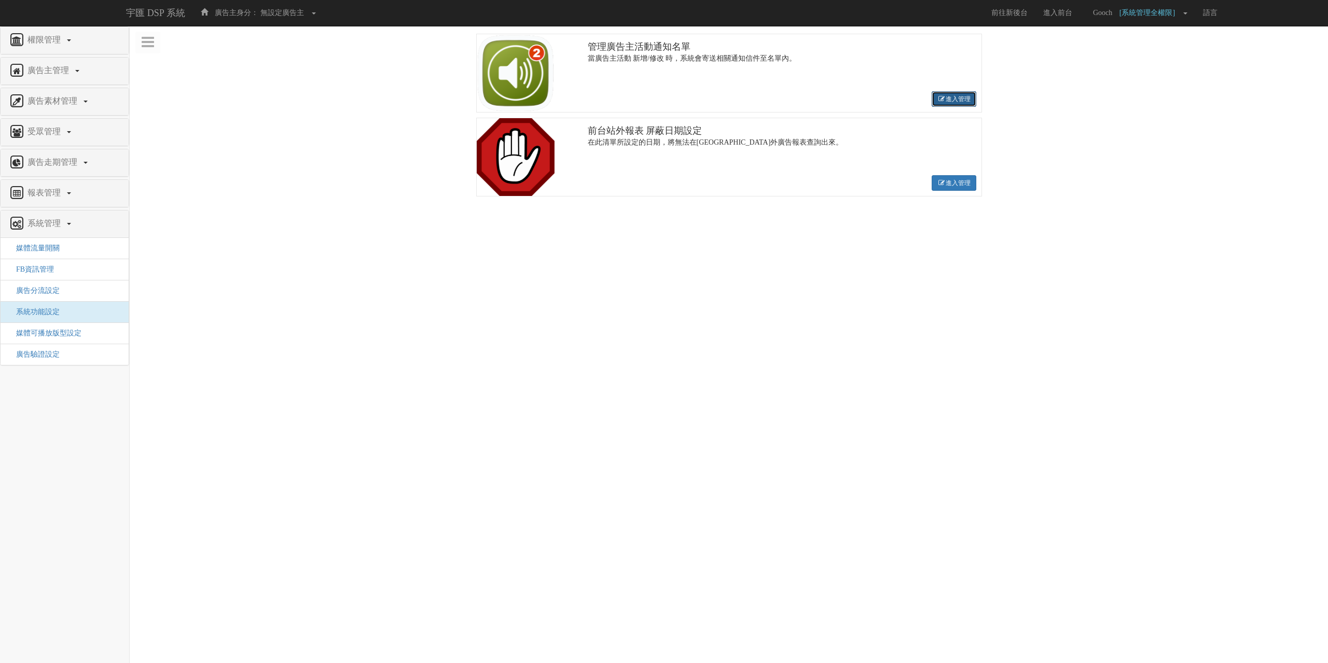
click at [959, 99] on link "進入管理" at bounding box center [953, 99] width 44 height 16
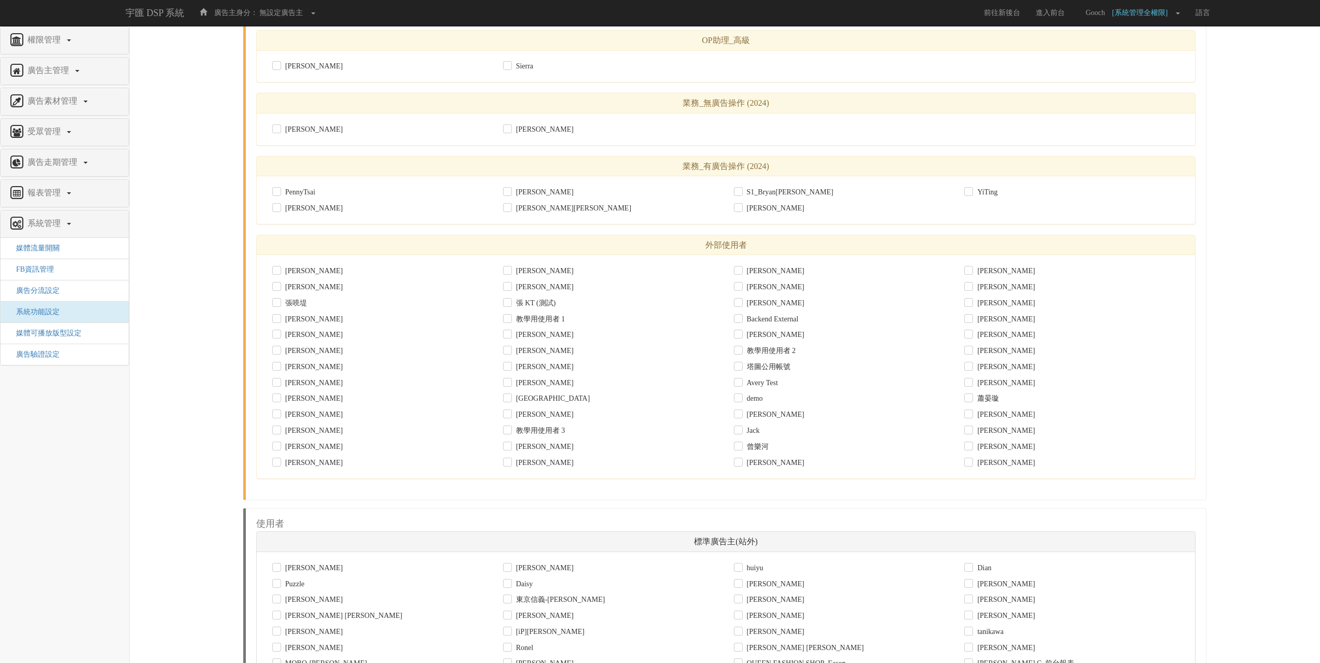
scroll to position [2956, 0]
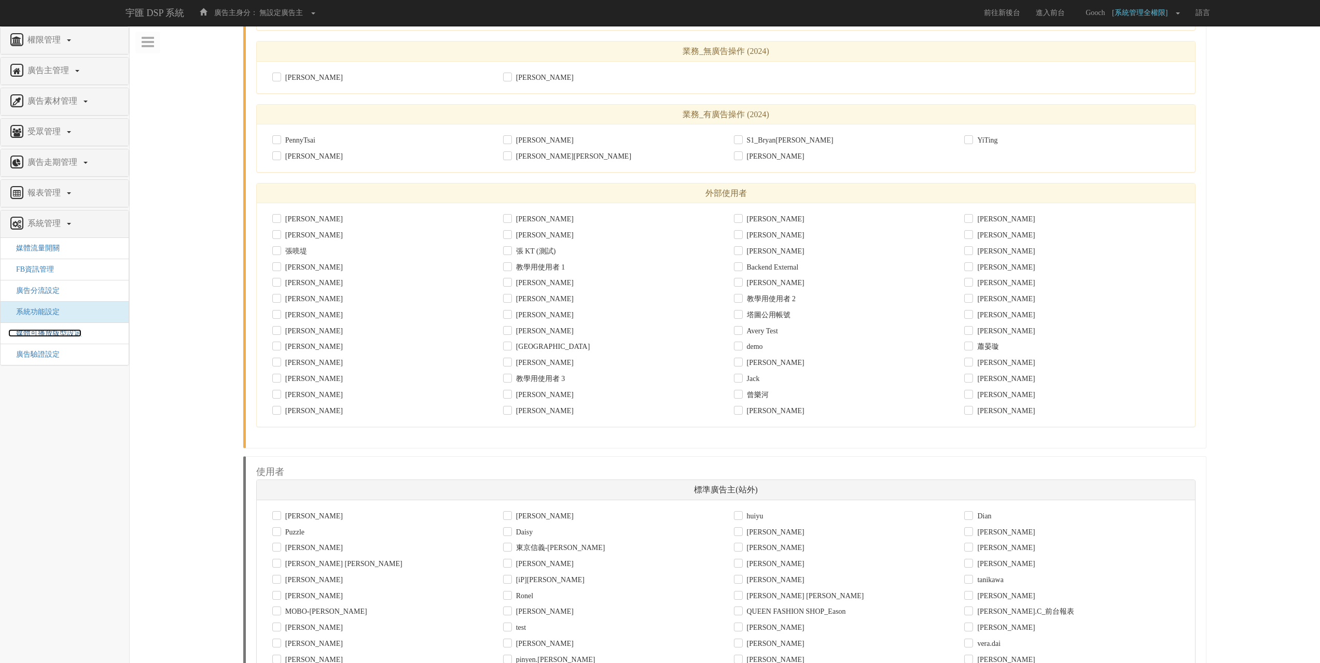
click at [49, 337] on span "媒體可播放版型設定" at bounding box center [44, 333] width 73 height 8
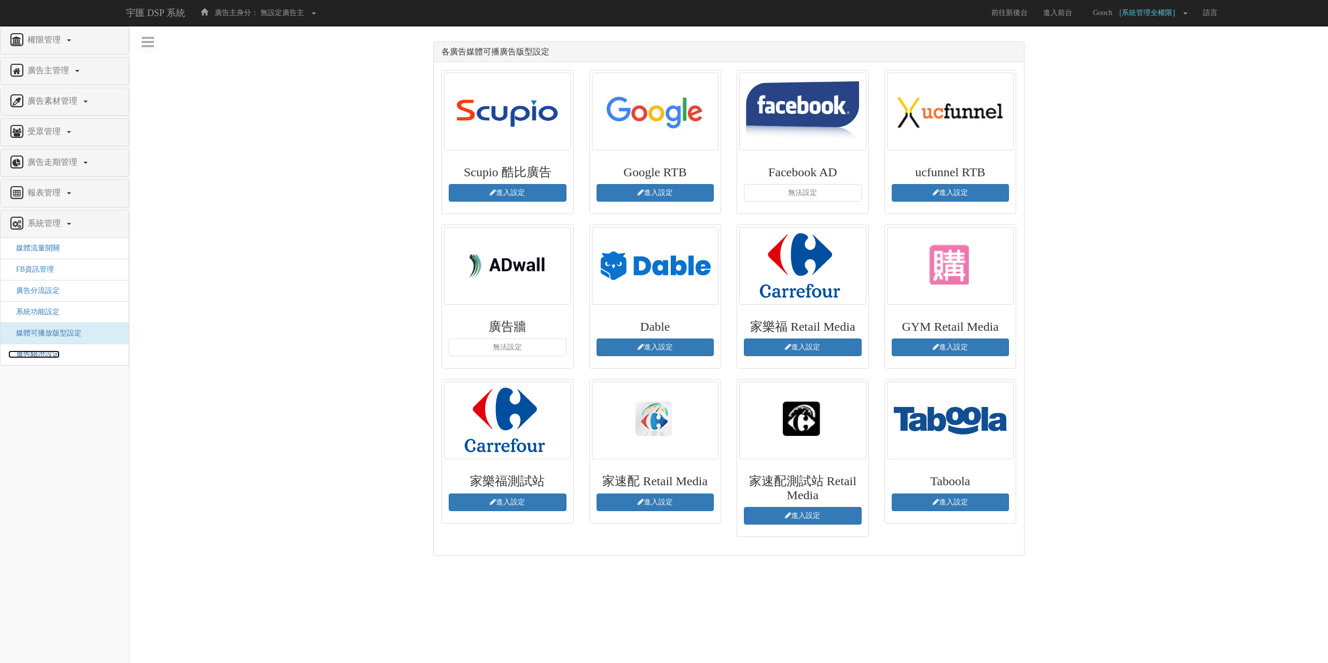
click at [48, 356] on span "廣告驗證設定" at bounding box center [33, 355] width 51 height 8
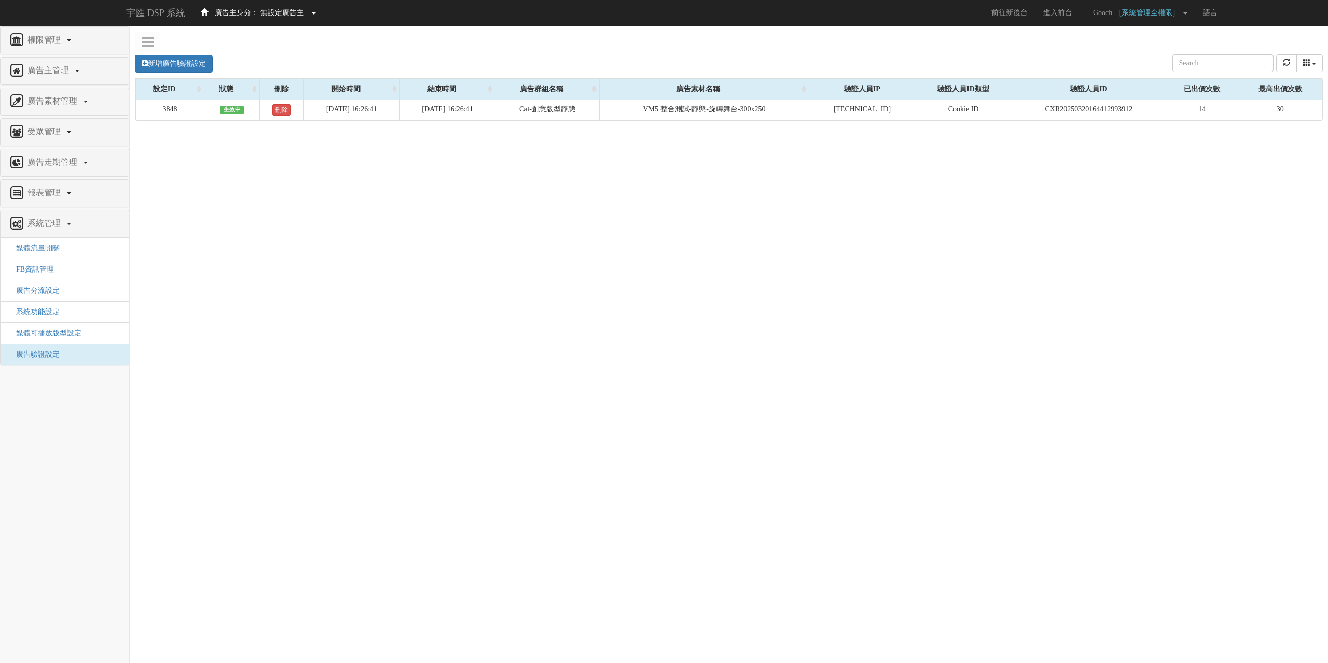
click at [267, 18] on link "廣告主身分： 無設定廣告主" at bounding box center [258, 13] width 131 height 26
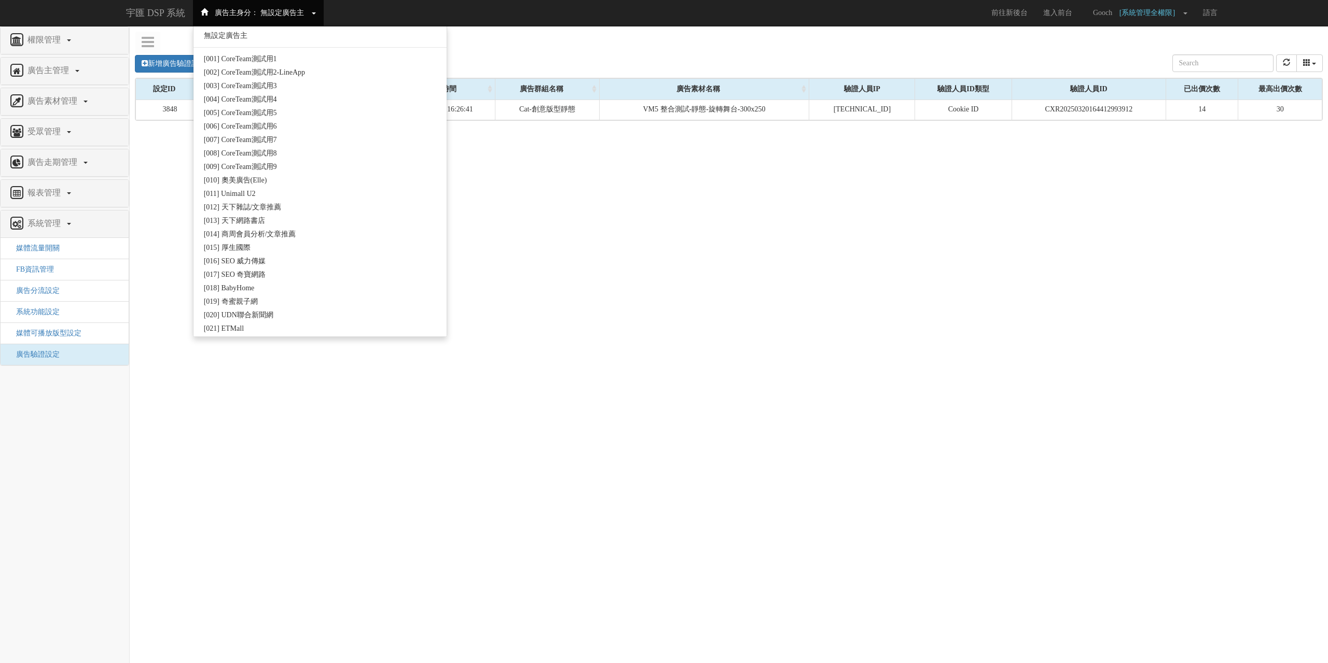
click at [272, 20] on link "廣告主身分： 無設定廣告主" at bounding box center [258, 13] width 131 height 26
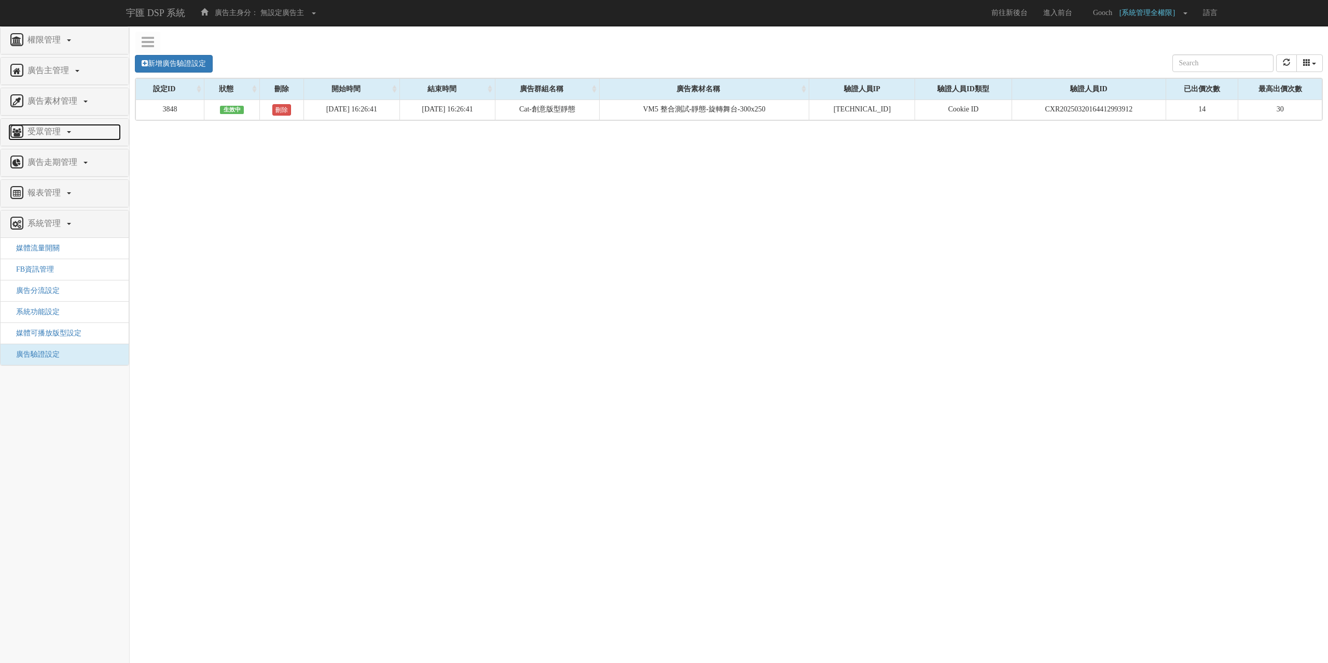
click at [45, 130] on span "受眾管理" at bounding box center [45, 131] width 41 height 9
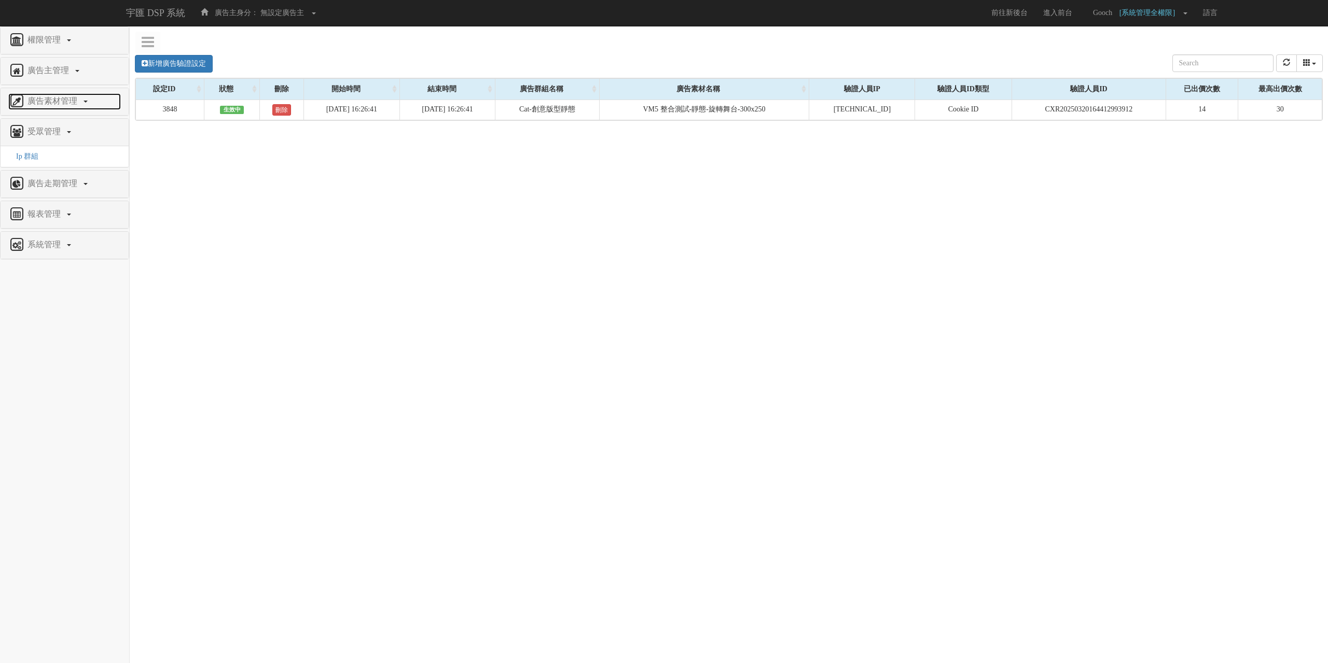
click at [50, 103] on span "廣告素材管理" at bounding box center [54, 100] width 58 height 9
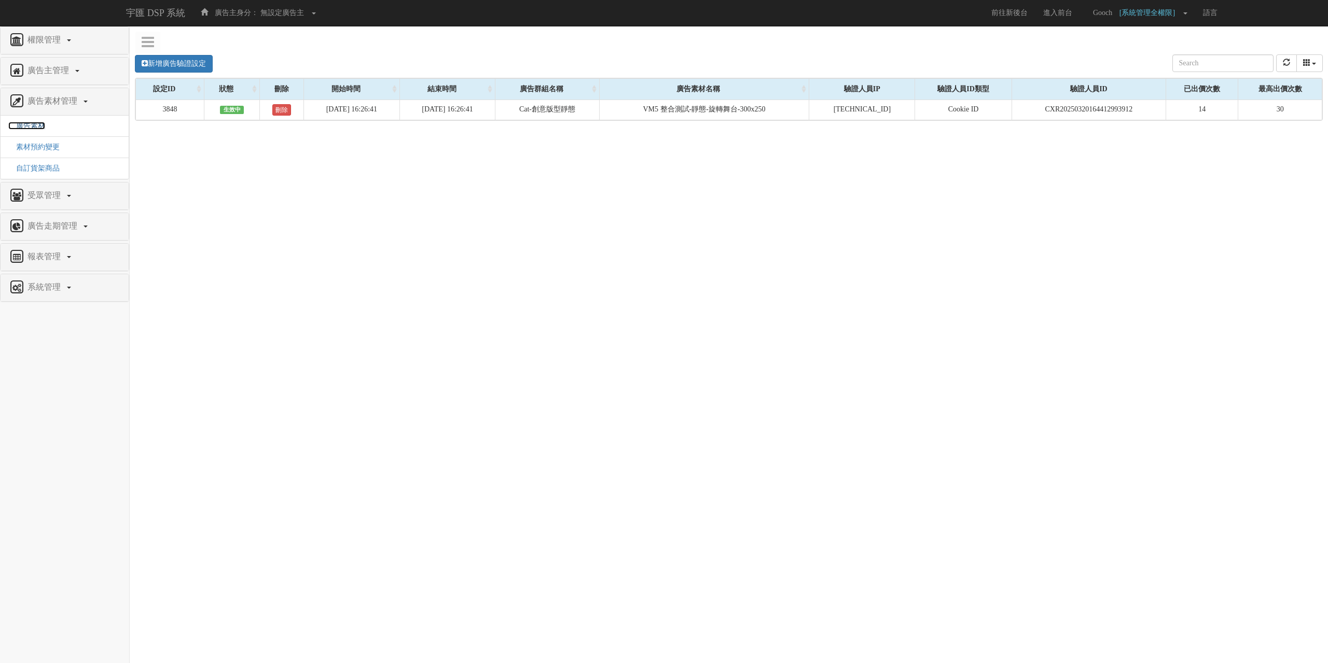
click at [37, 130] on span "廣告素材" at bounding box center [26, 126] width 37 height 8
click at [40, 148] on span "素材預約變更" at bounding box center [33, 147] width 51 height 8
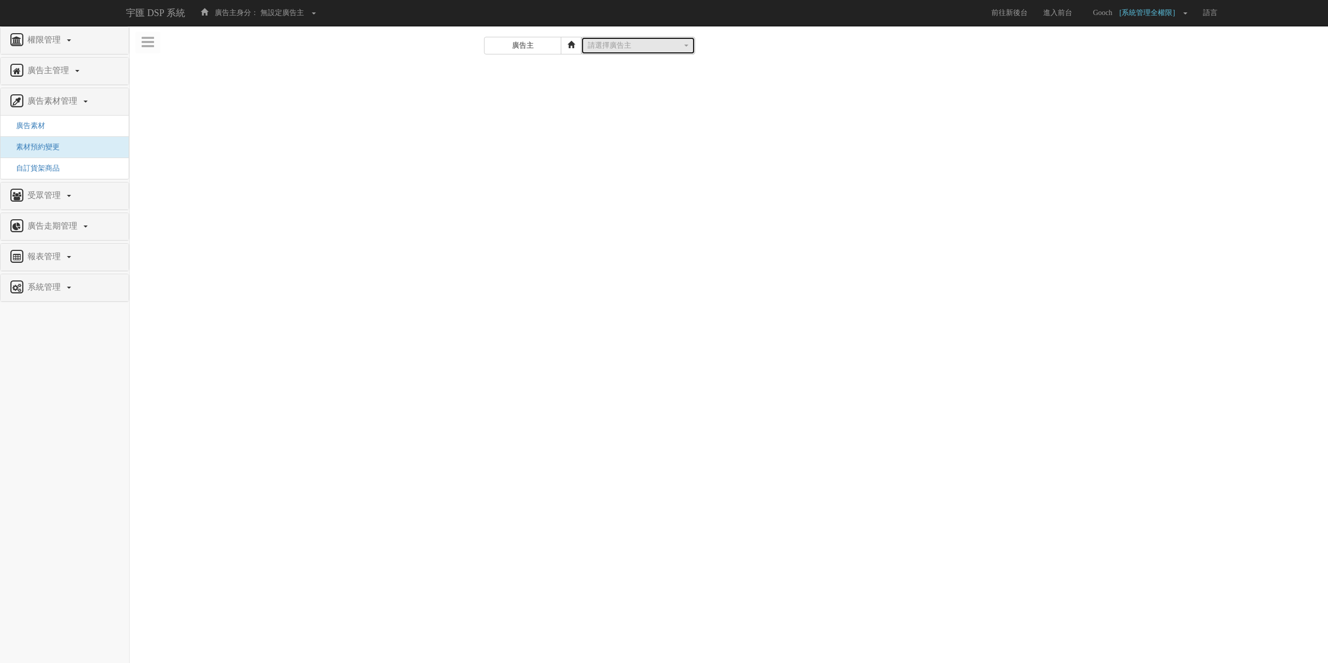
click at [616, 48] on div "請選擇廣告主" at bounding box center [635, 45] width 94 height 10
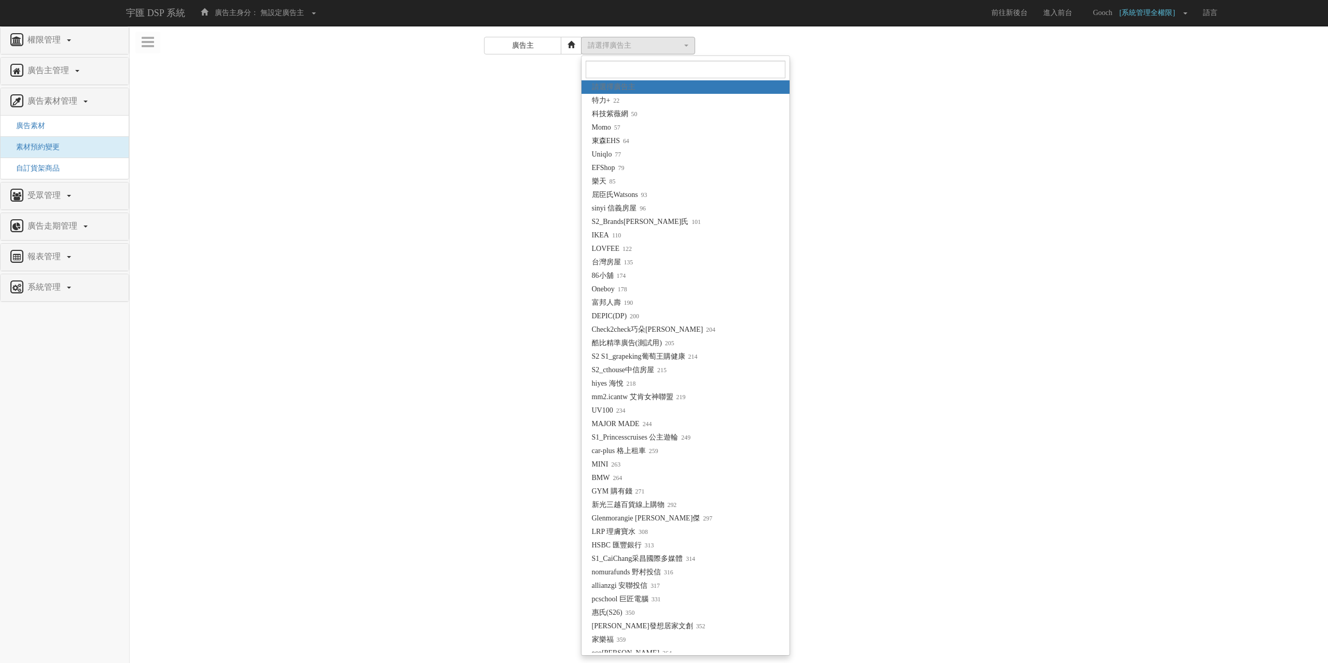
drag, startPoint x: 536, startPoint y: 47, endPoint x: 513, endPoint y: 47, distance: 22.8
click at [510, 47] on div "廣告主" at bounding box center [532, 46] width 97 height 18
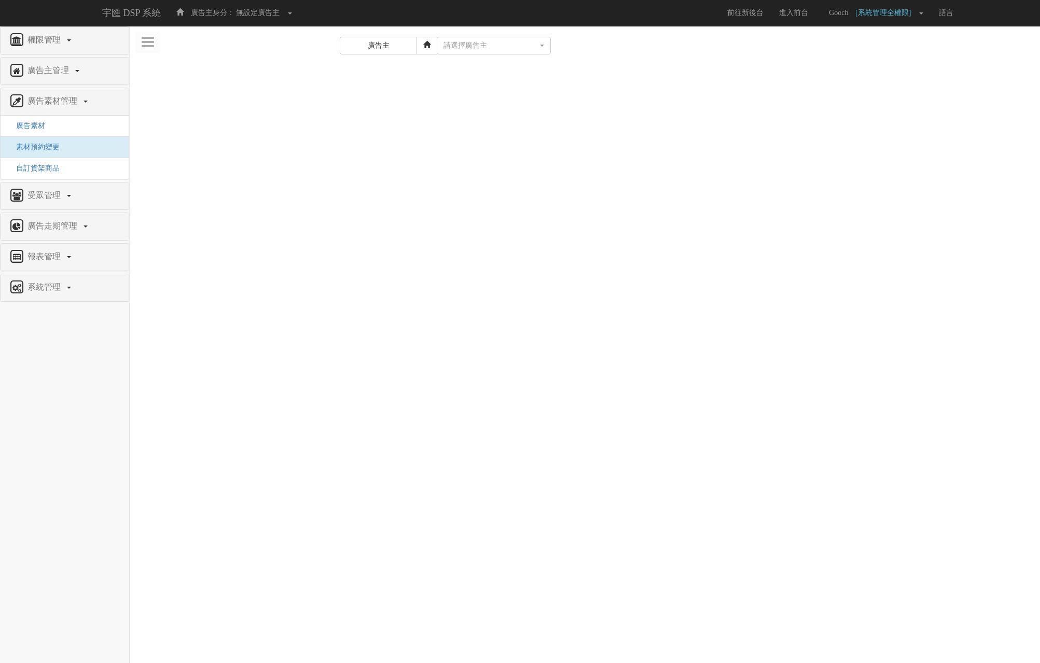
click at [387, 44] on div "廣告主" at bounding box center [388, 46] width 97 height 18
